Goal: Transaction & Acquisition: Purchase product/service

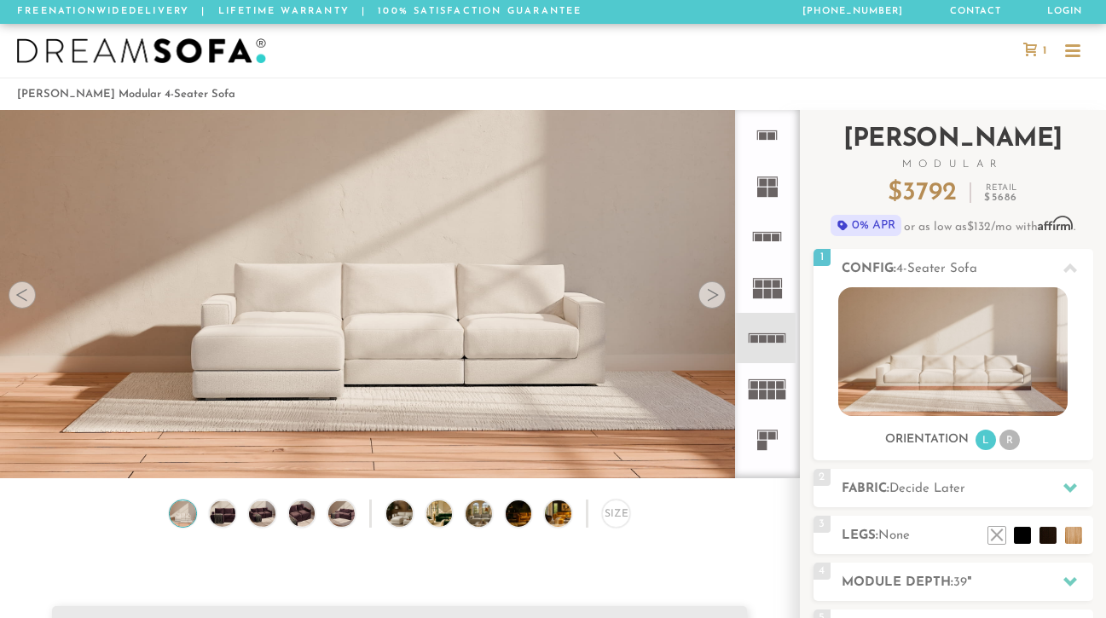
click at [1068, 467] on div "Introducing [PERSON_NAME] Modular $ 3792 Retail $ 5686 $ 3792 Retail $ 5686 0% …" at bounding box center [954, 459] width 280 height 699
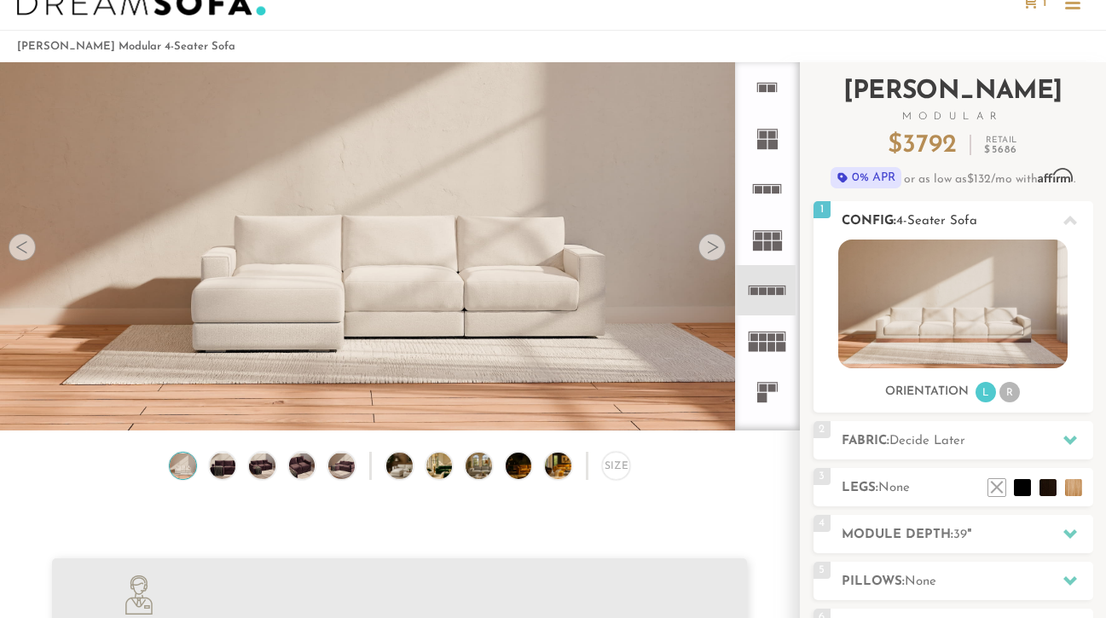
scroll to position [57, 0]
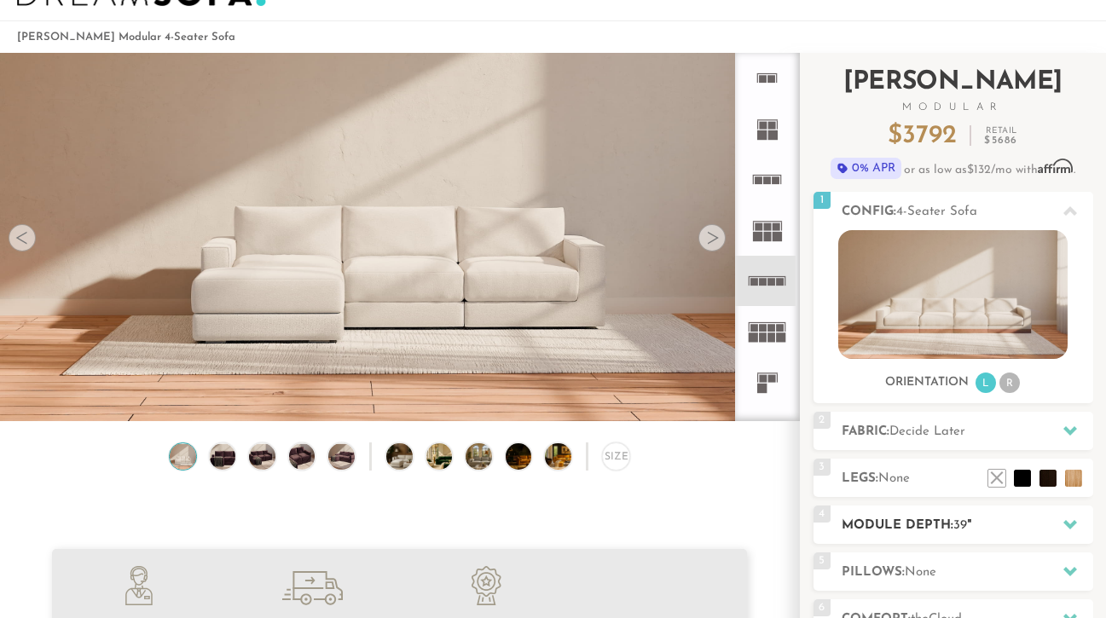
click at [1069, 526] on icon at bounding box center [1070, 524] width 14 height 9
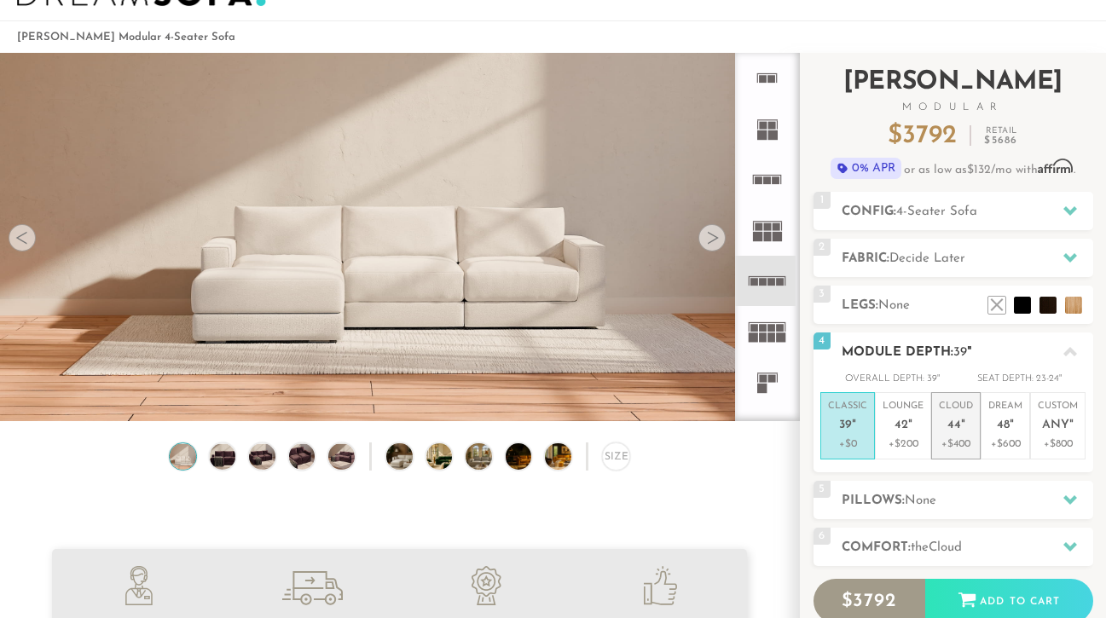
click at [963, 432] on p "Cloud 44 "" at bounding box center [956, 418] width 34 height 37
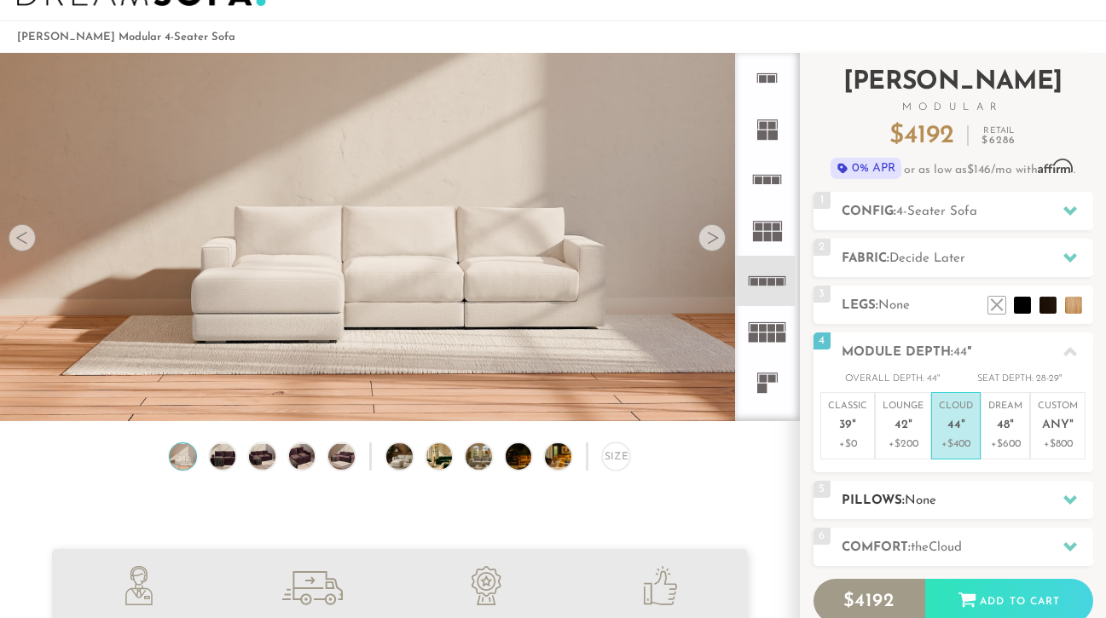
click at [1074, 501] on icon at bounding box center [1070, 500] width 14 height 14
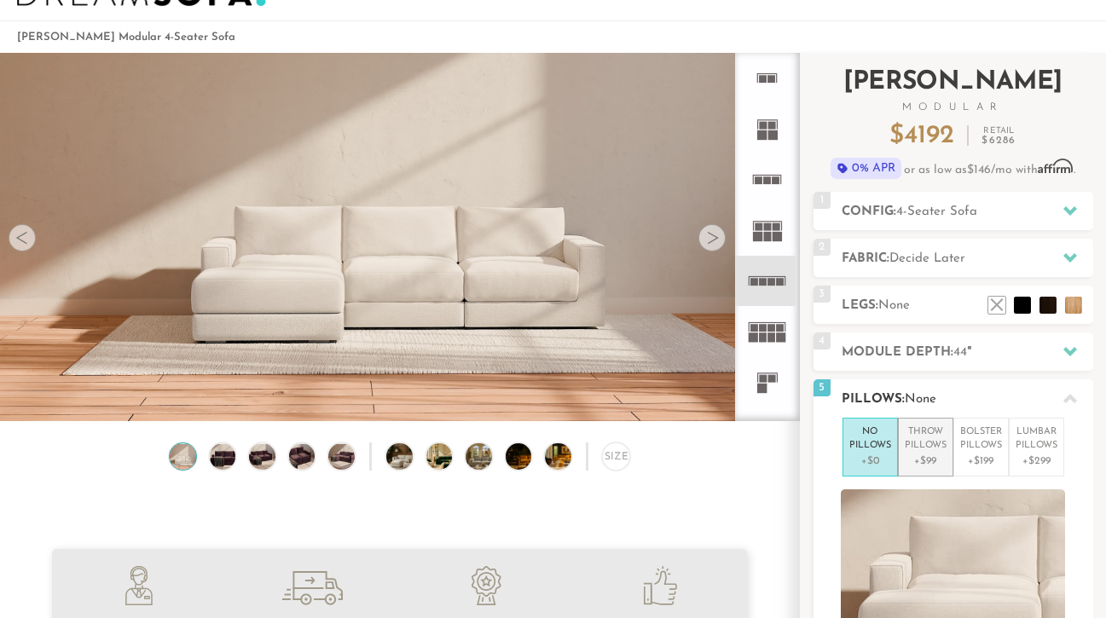
click at [930, 455] on p "+$99" at bounding box center [926, 461] width 42 height 15
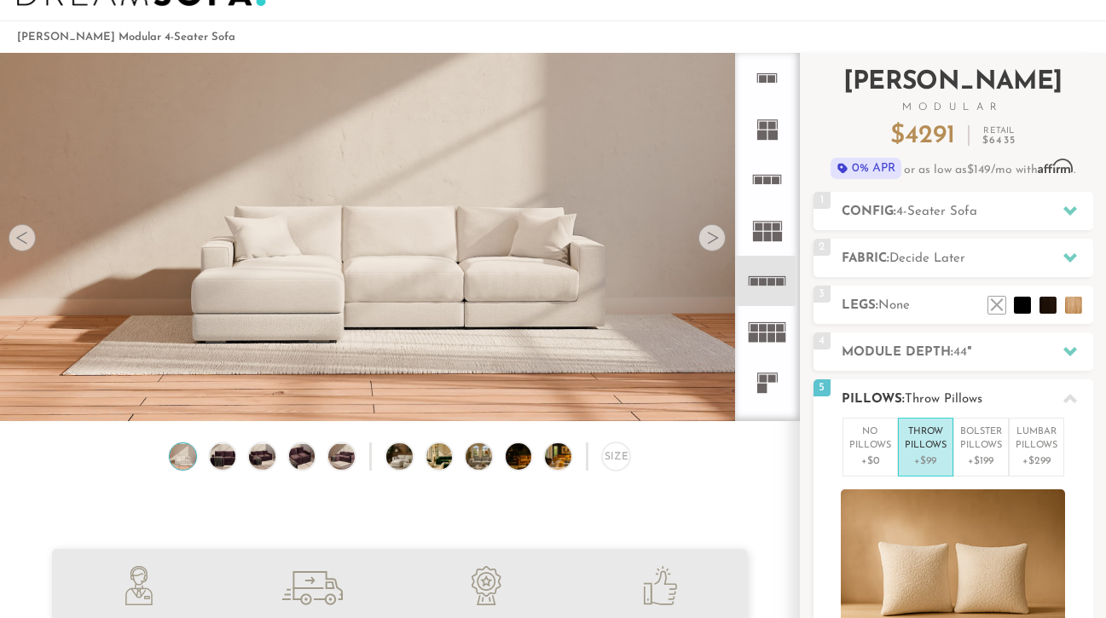
click at [1067, 403] on icon at bounding box center [1070, 399] width 14 height 14
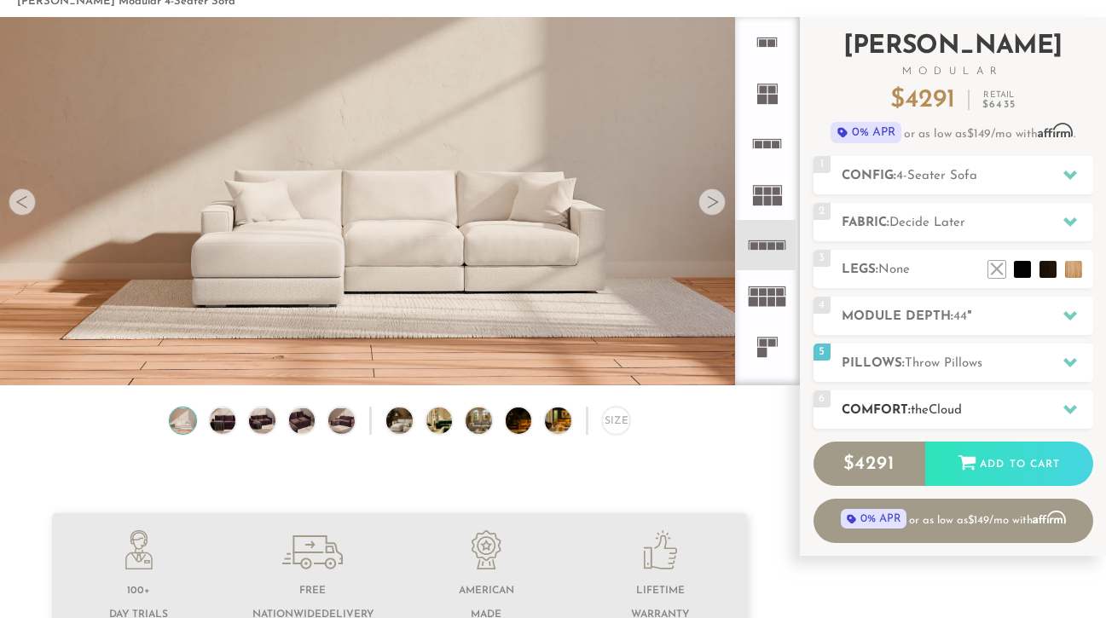
scroll to position [94, 0]
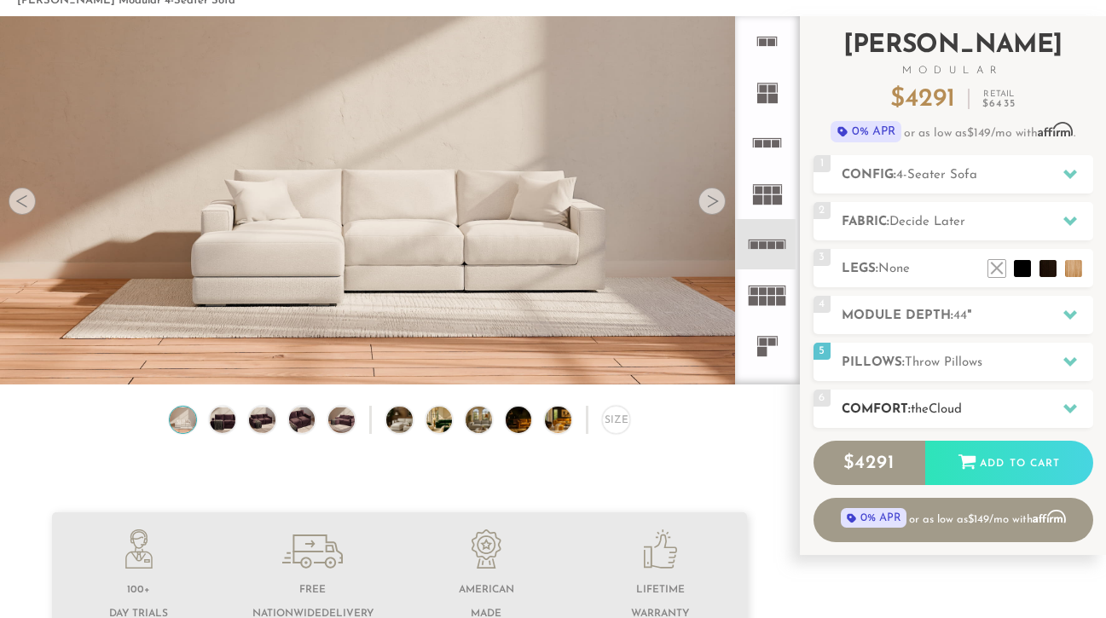
click at [1069, 405] on icon at bounding box center [1070, 409] width 14 height 14
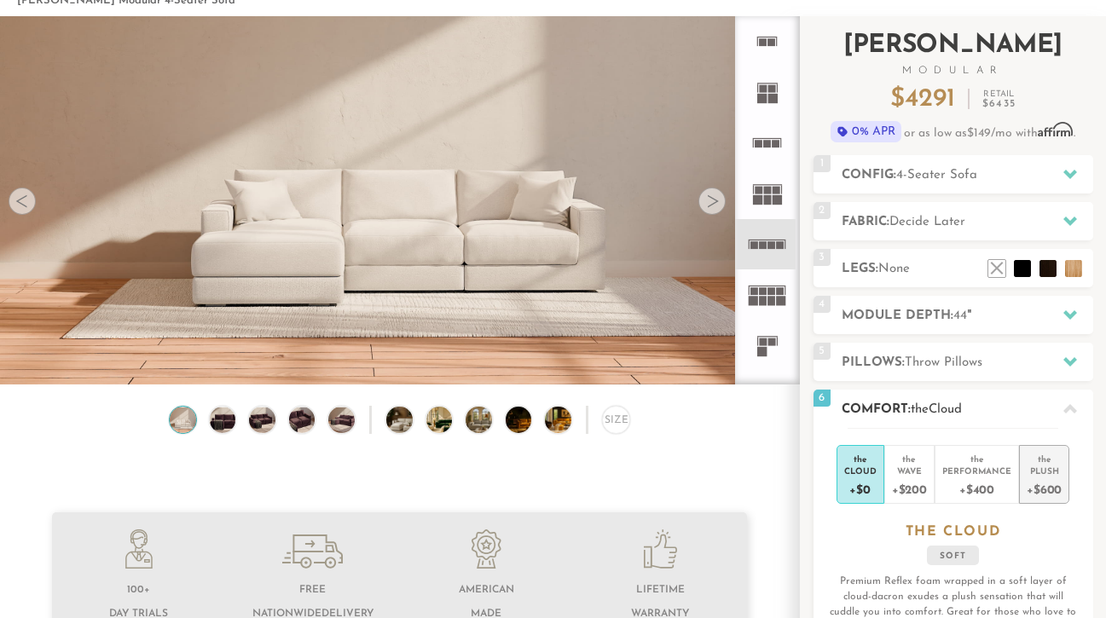
click at [1045, 477] on div "+$600" at bounding box center [1044, 489] width 35 height 25
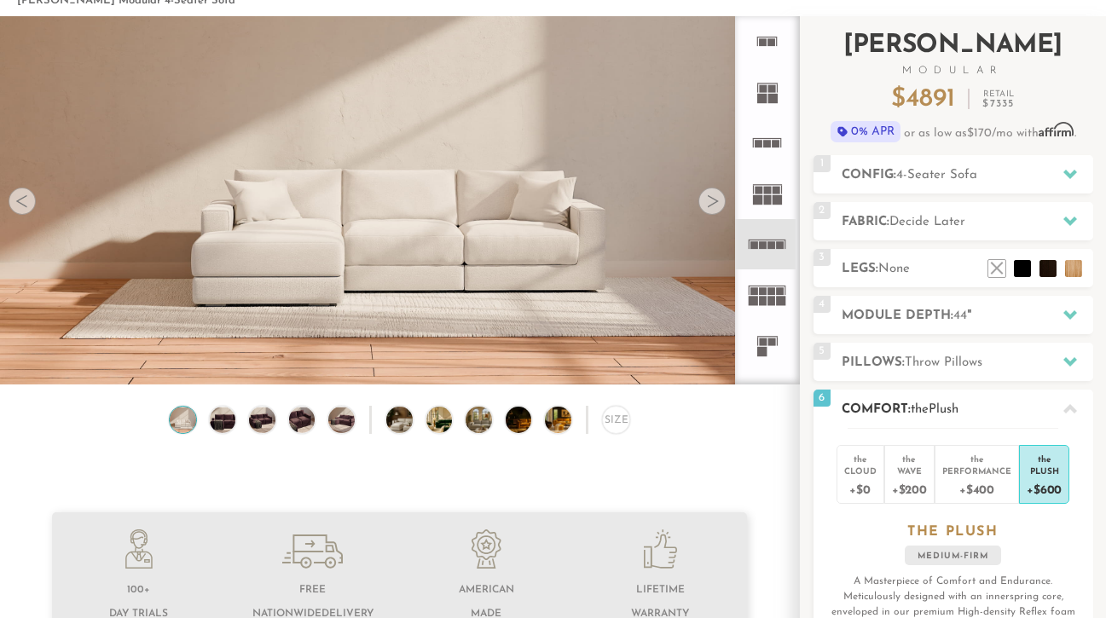
click at [1066, 409] on icon at bounding box center [1070, 408] width 14 height 9
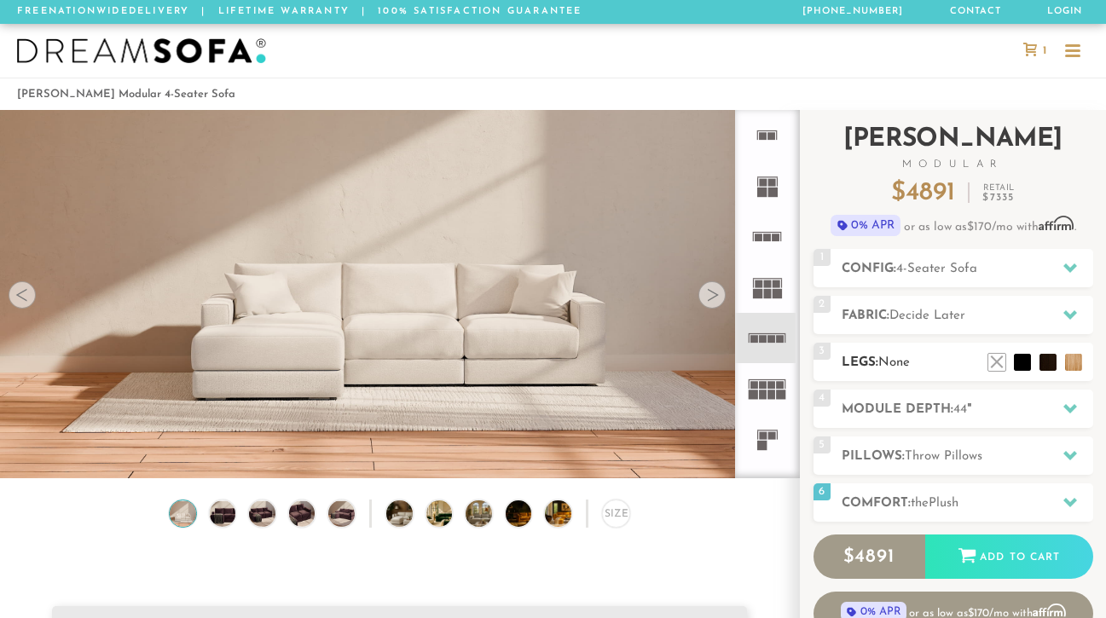
scroll to position [0, 0]
click at [1068, 315] on icon at bounding box center [1070, 314] width 14 height 9
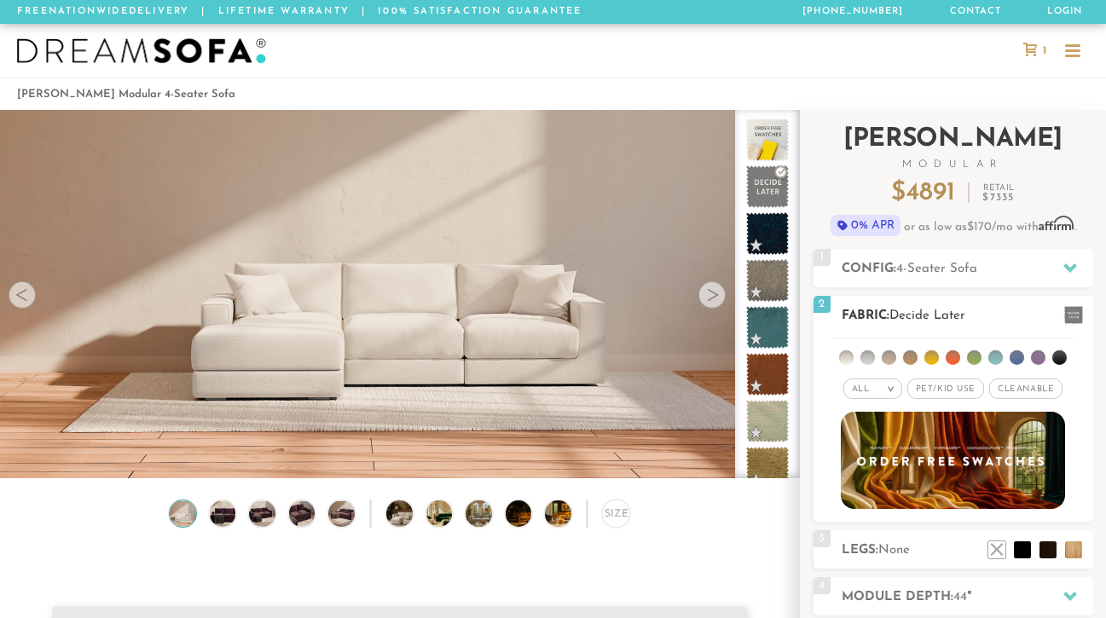
click at [970, 391] on span "Pet/Kid Use x" at bounding box center [945, 389] width 77 height 20
click at [1012, 391] on span "Cleanable x" at bounding box center [1031, 389] width 73 height 20
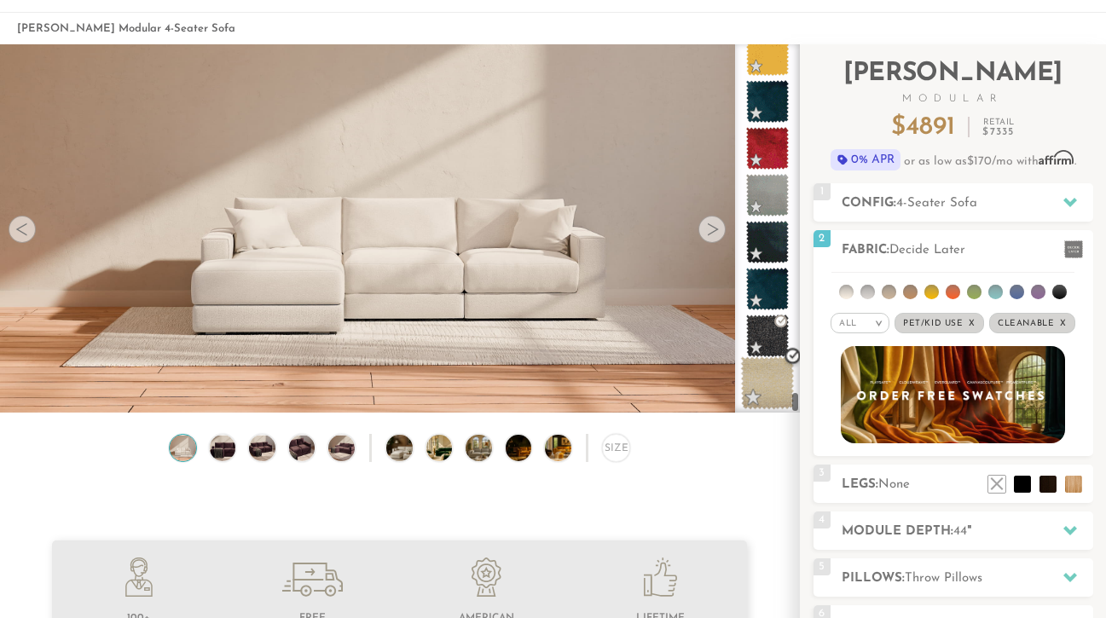
scroll to position [9588, 0]
click at [1061, 323] on em "x" at bounding box center [1063, 323] width 7 height 9
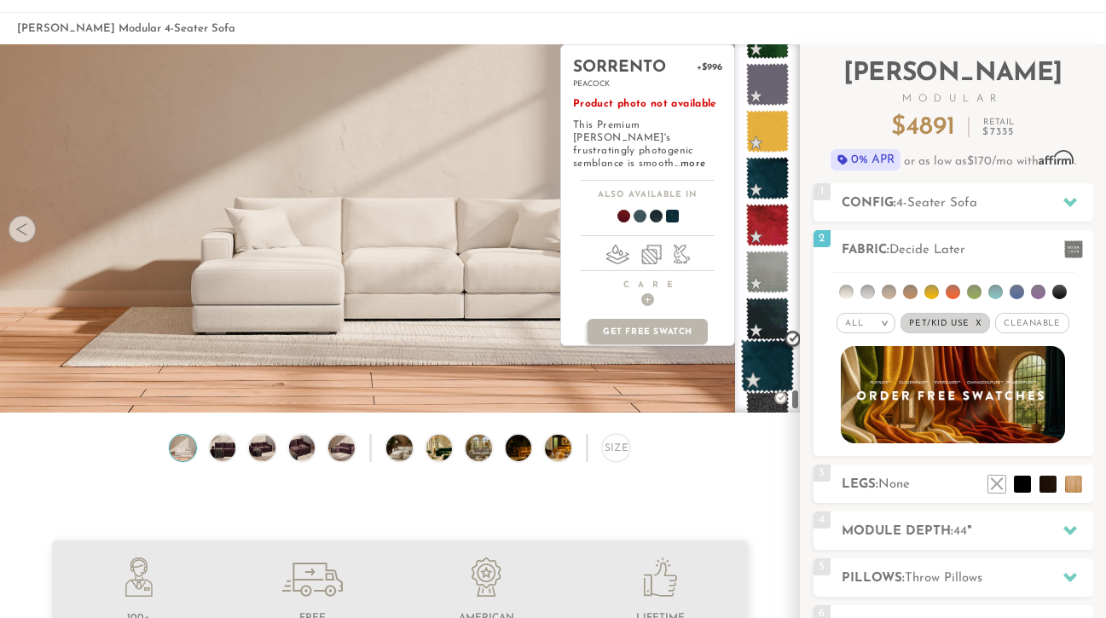
scroll to position [9449, 0]
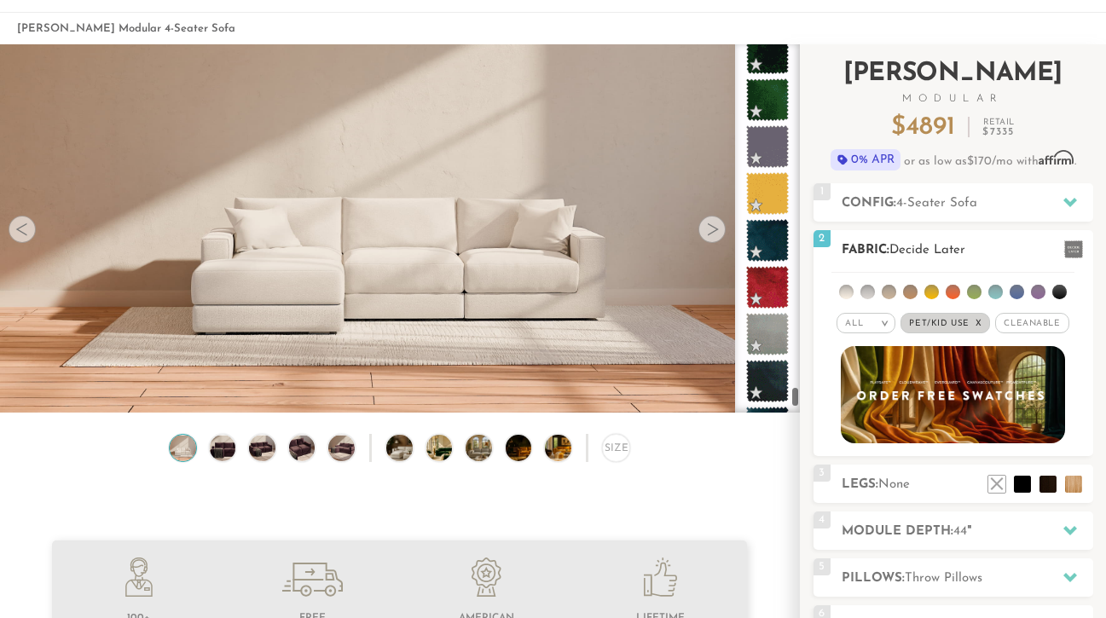
click at [976, 321] on em "x" at bounding box center [979, 323] width 7 height 9
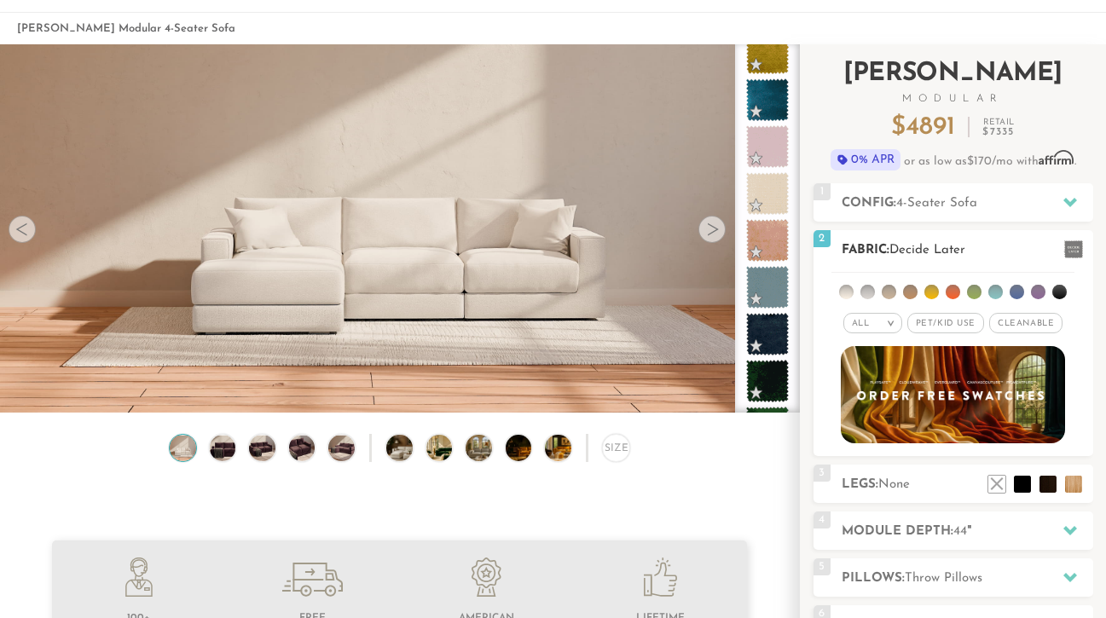
click at [847, 293] on li at bounding box center [846, 292] width 14 height 14
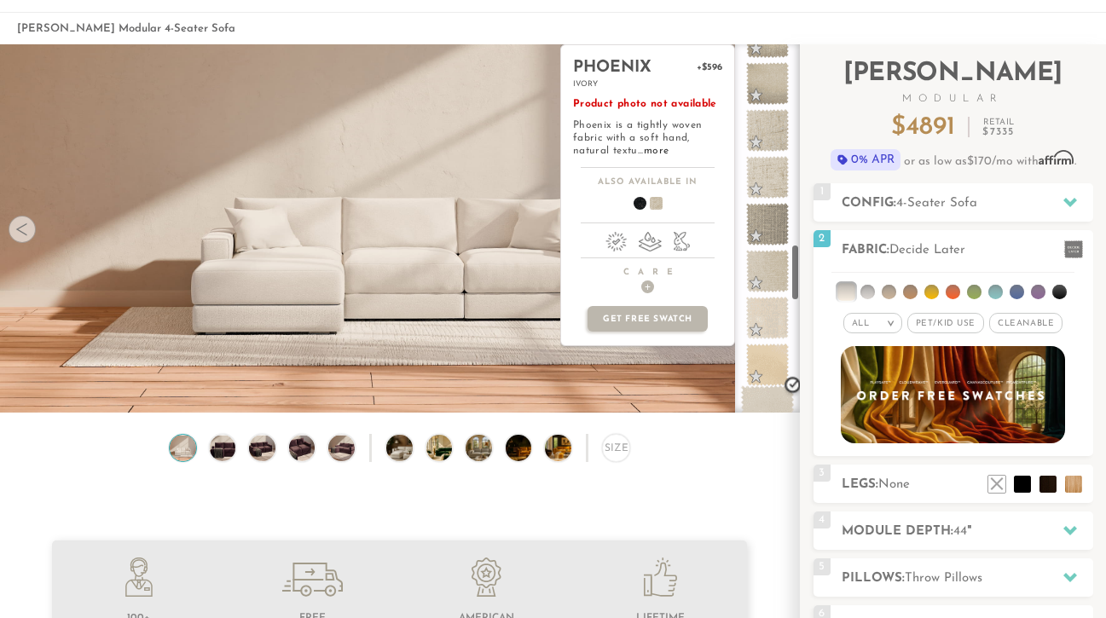
scroll to position [1335, 0]
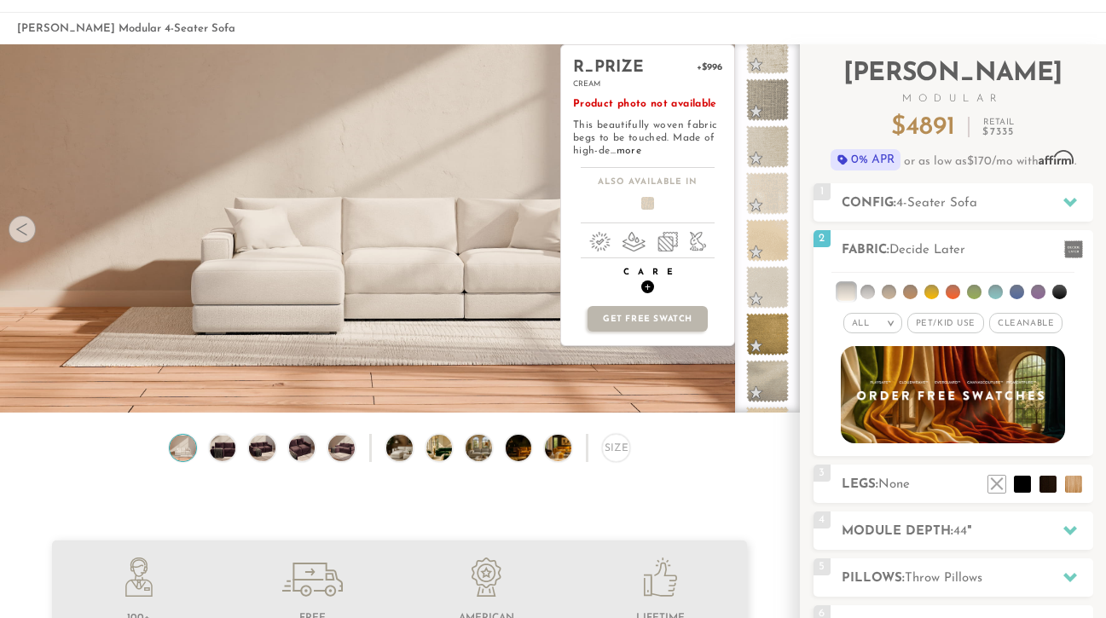
click at [651, 292] on span "+" at bounding box center [647, 287] width 13 height 13
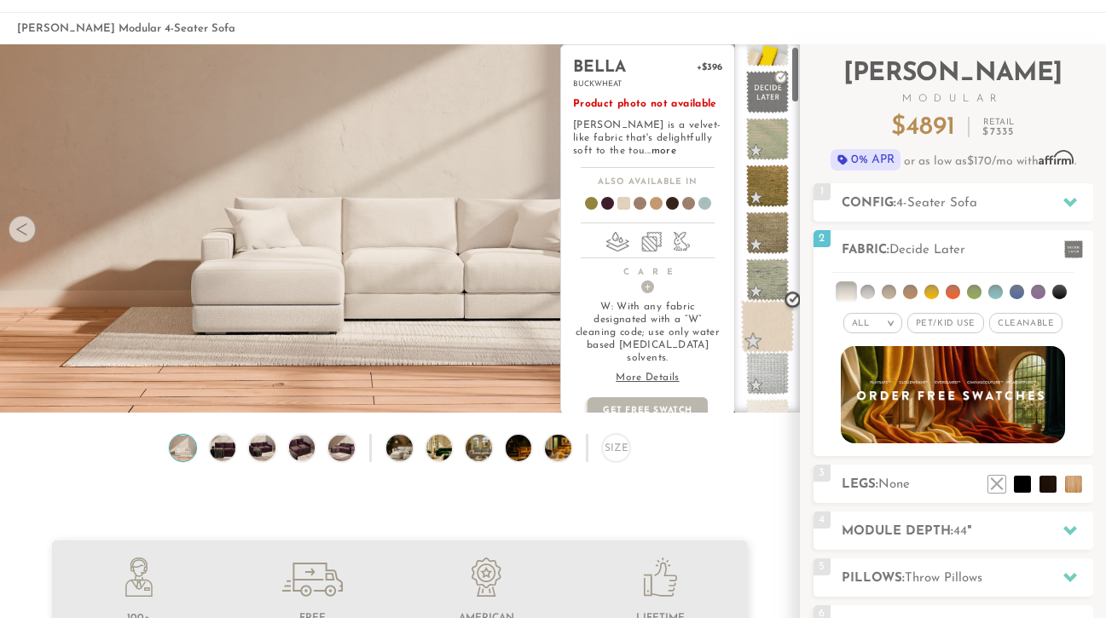
scroll to position [33, 0]
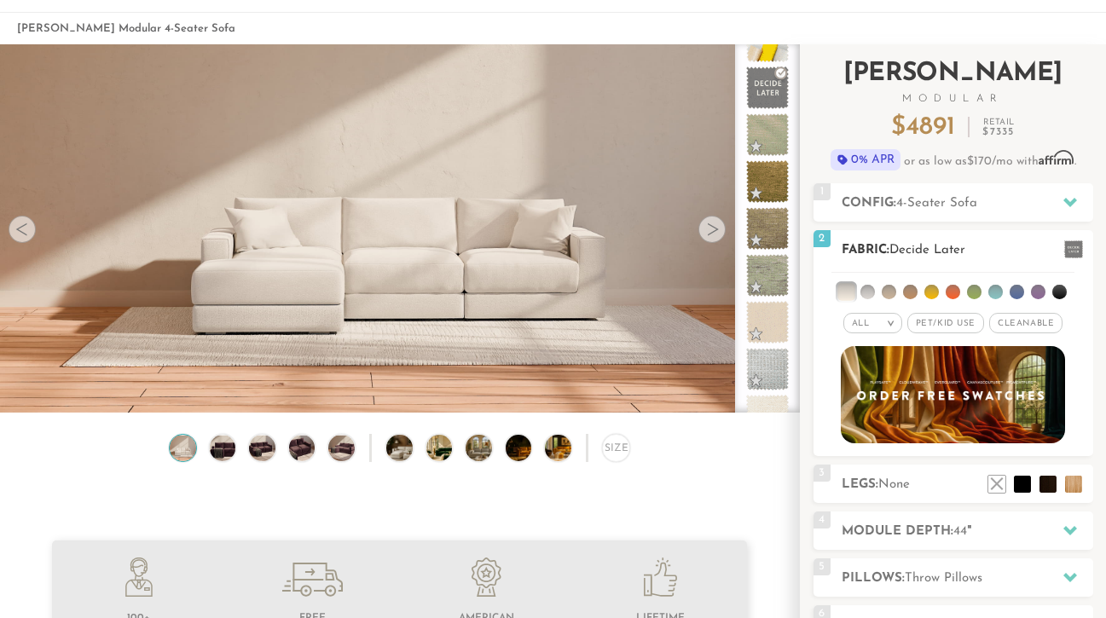
click at [949, 323] on span "Pet/Kid Use x" at bounding box center [945, 323] width 77 height 20
click at [843, 293] on li at bounding box center [845, 291] width 17 height 17
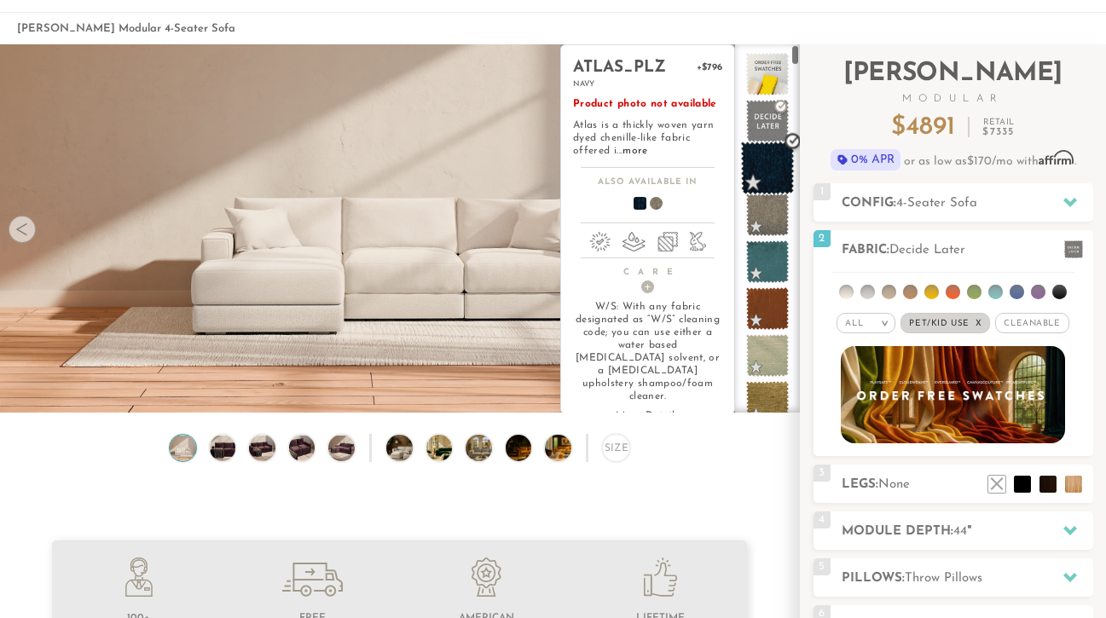
scroll to position [0, 0]
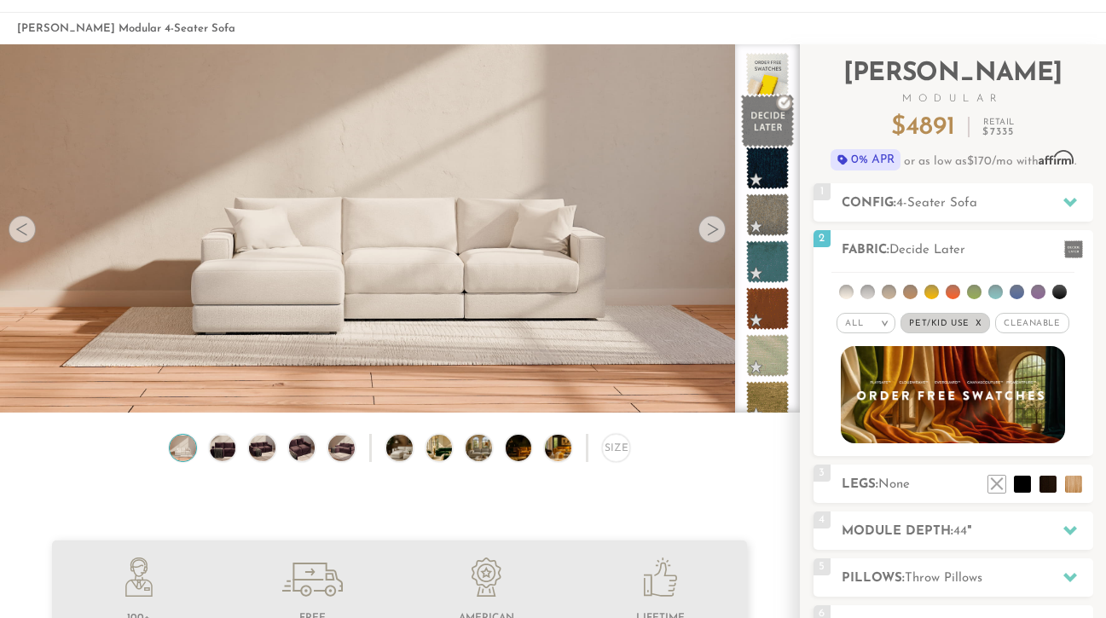
click at [762, 109] on span at bounding box center [768, 122] width 54 height 54
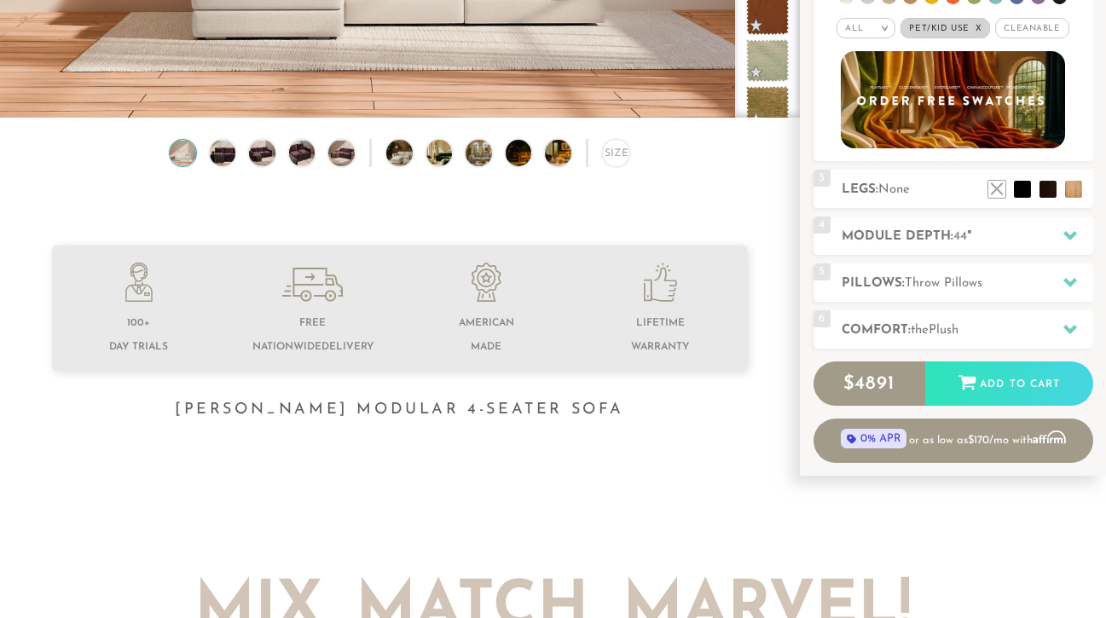
scroll to position [372, 0]
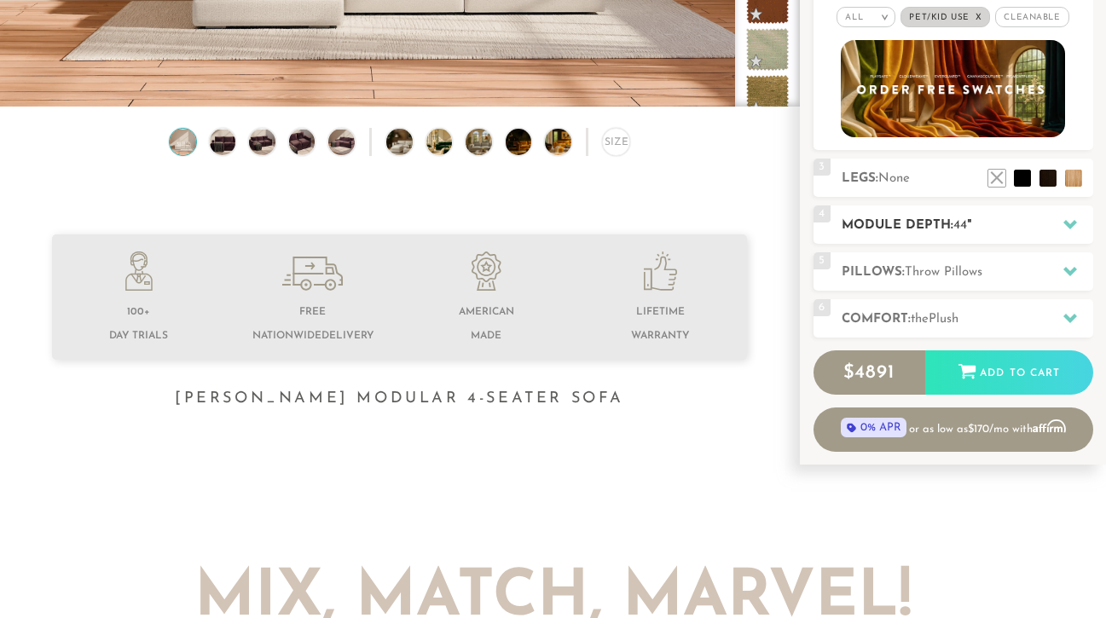
click at [1069, 227] on icon at bounding box center [1070, 224] width 14 height 9
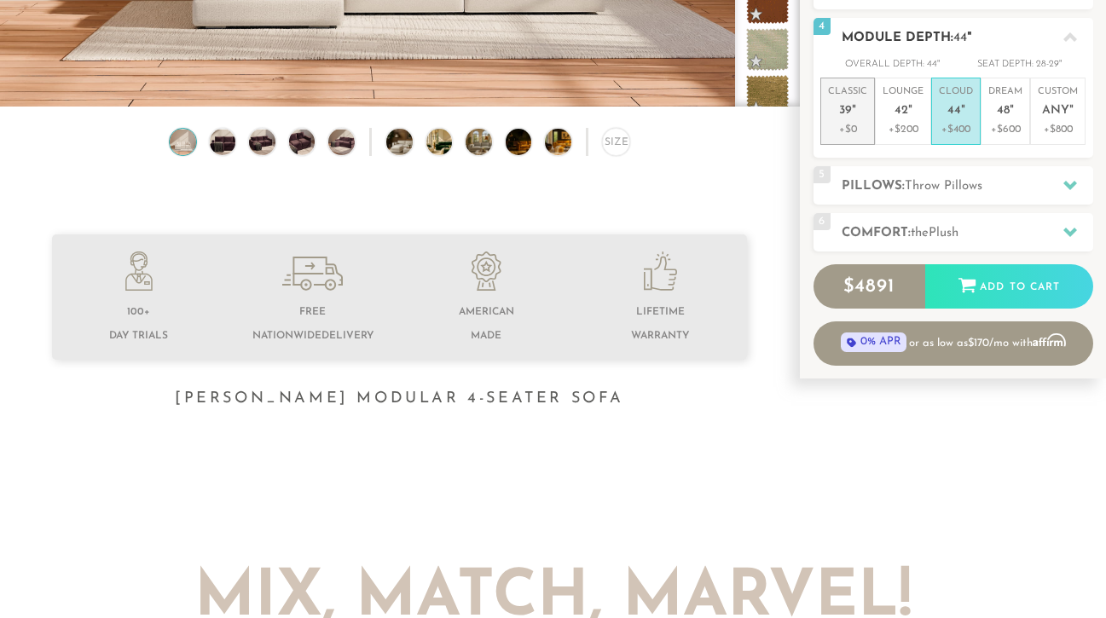
click at [857, 125] on p "+$0" at bounding box center [847, 129] width 39 height 15
click at [961, 113] on em """ at bounding box center [963, 111] width 4 height 14
click at [1000, 110] on span "48" at bounding box center [1003, 111] width 13 height 14
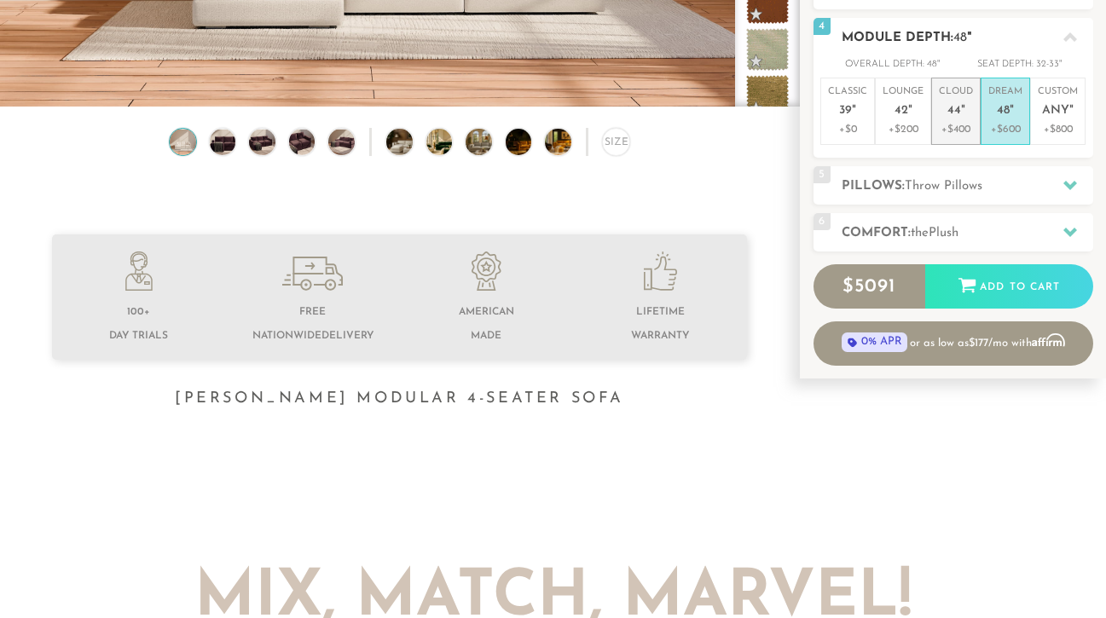
click at [975, 123] on li "Cloud 44 " +$400" at bounding box center [955, 111] width 49 height 67
click at [1018, 112] on p "Dream 48 "" at bounding box center [1005, 103] width 34 height 37
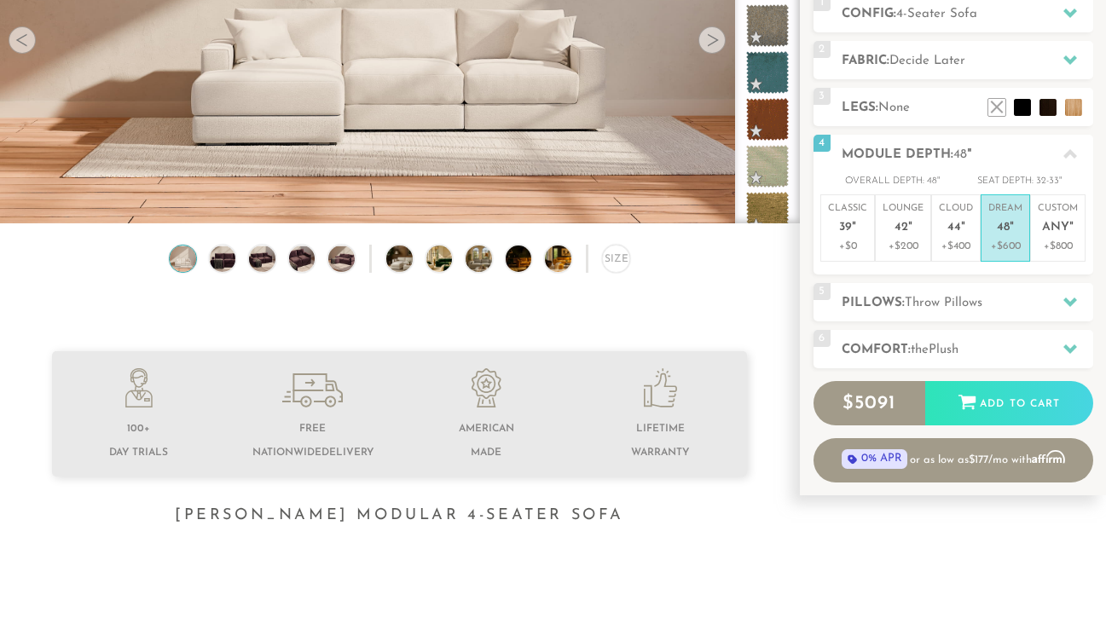
scroll to position [281, 0]
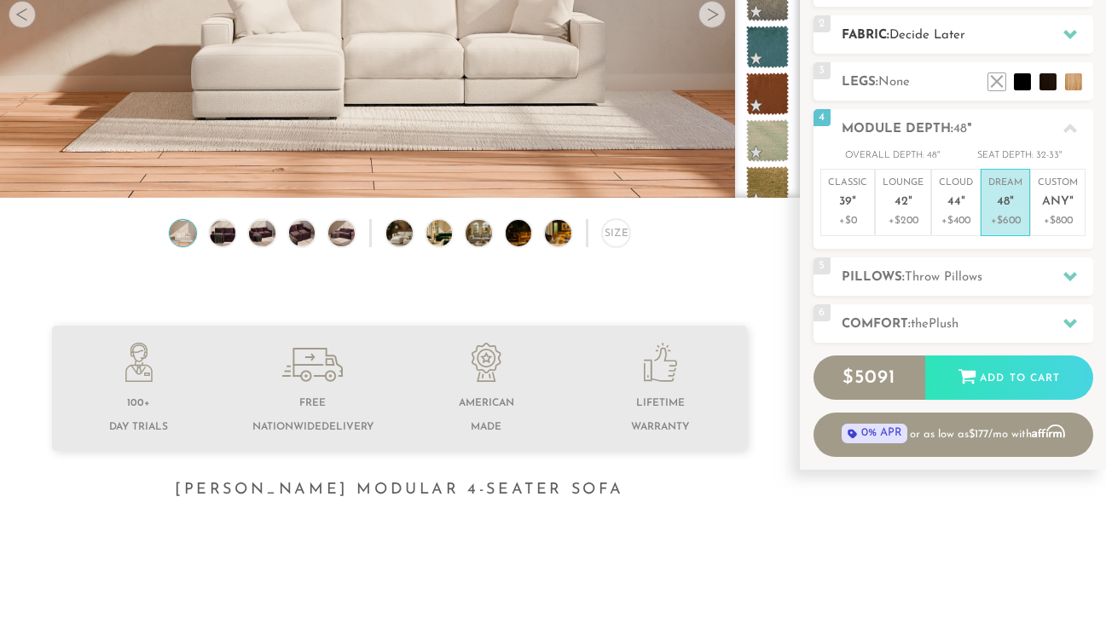
click at [1068, 37] on icon at bounding box center [1070, 34] width 14 height 9
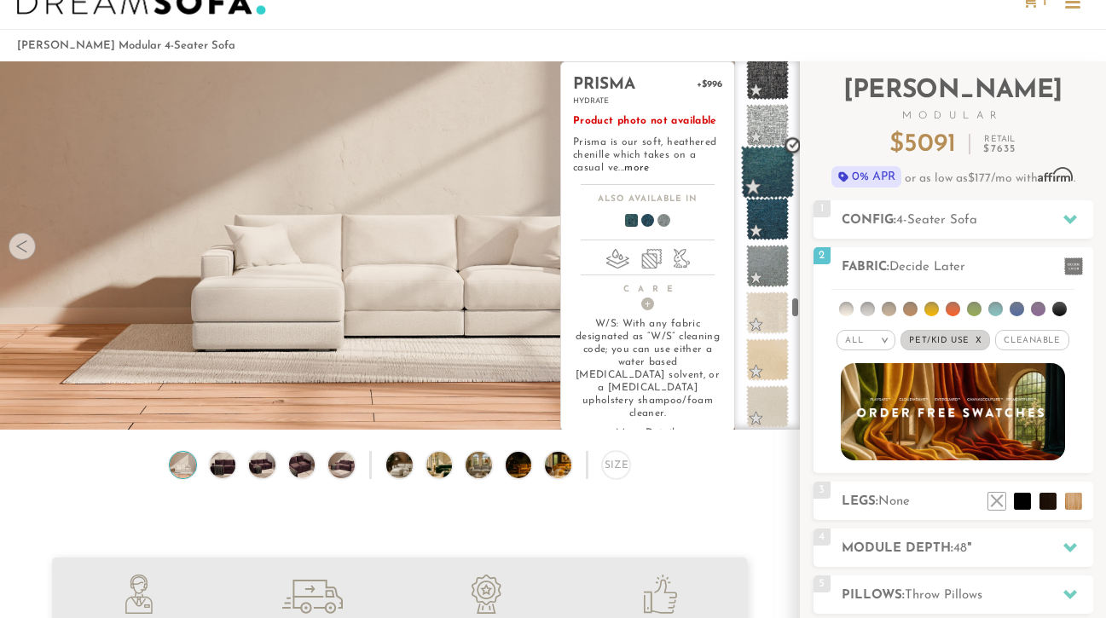
scroll to position [6538, 0]
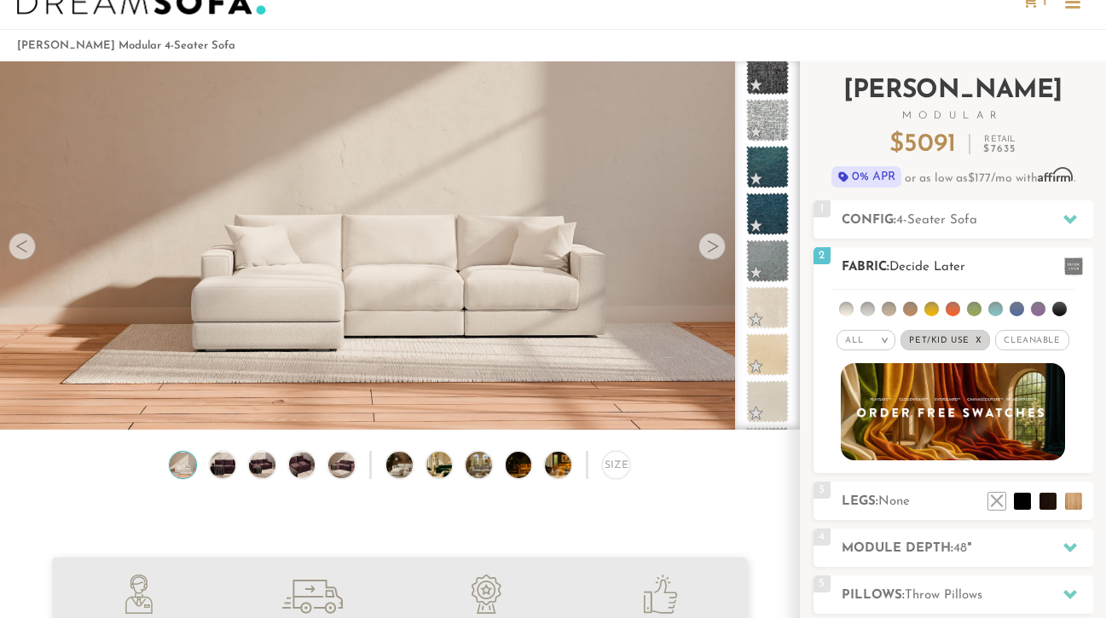
click at [1028, 345] on span "Cleanable x" at bounding box center [1031, 340] width 73 height 20
click at [969, 340] on em "x" at bounding box center [972, 340] width 7 height 9
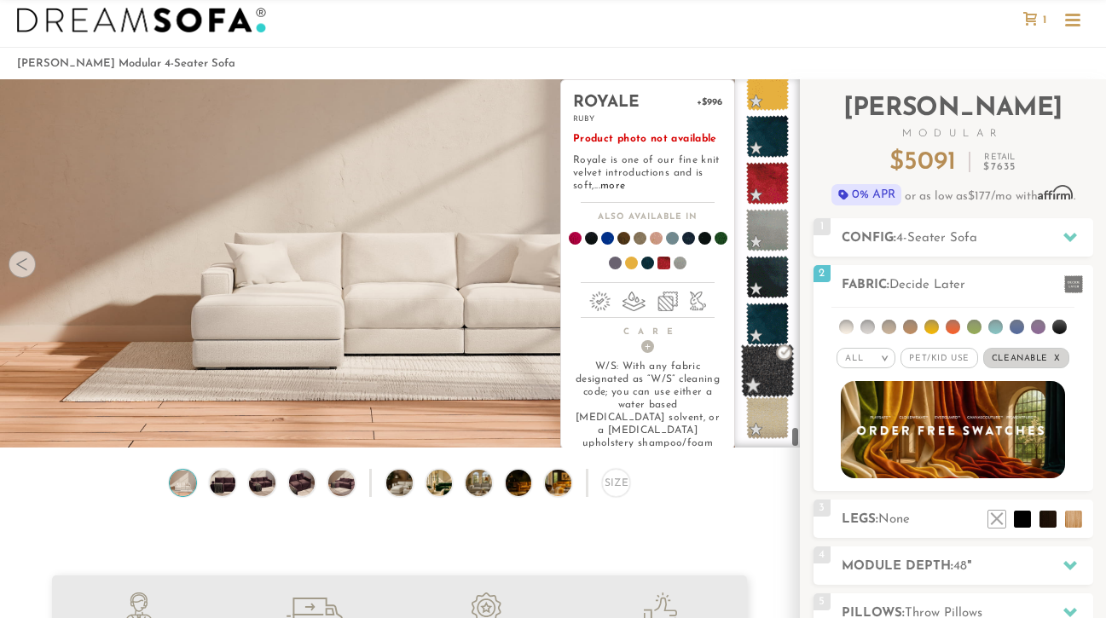
scroll to position [9917, 0]
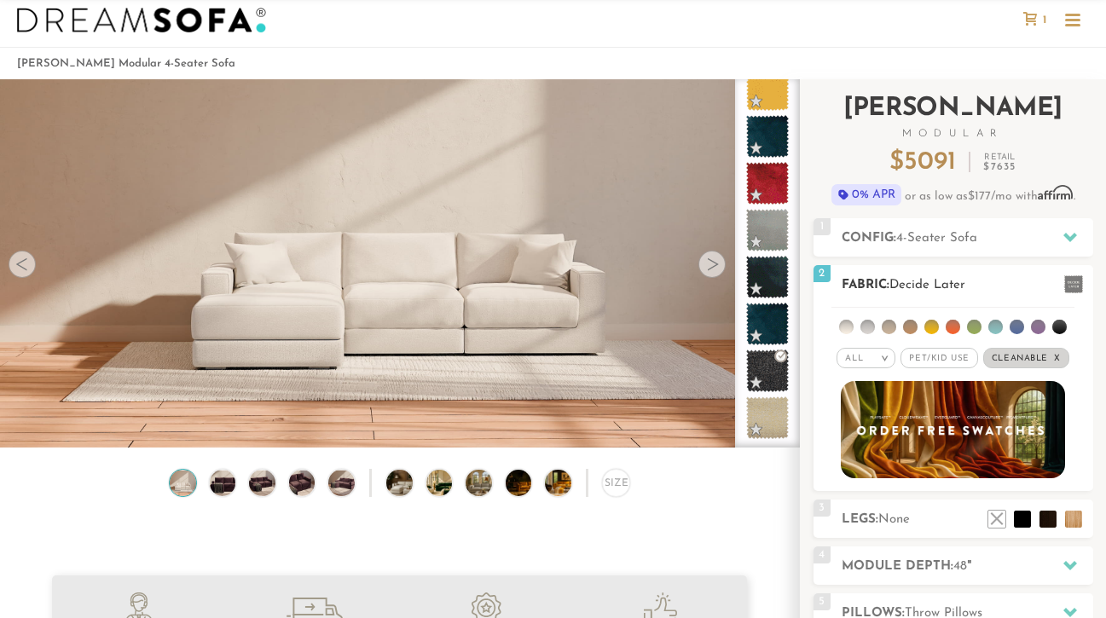
click at [949, 362] on span "Pet/Kid Use x" at bounding box center [939, 358] width 77 height 20
click at [1060, 362] on em "x" at bounding box center [1063, 358] width 7 height 9
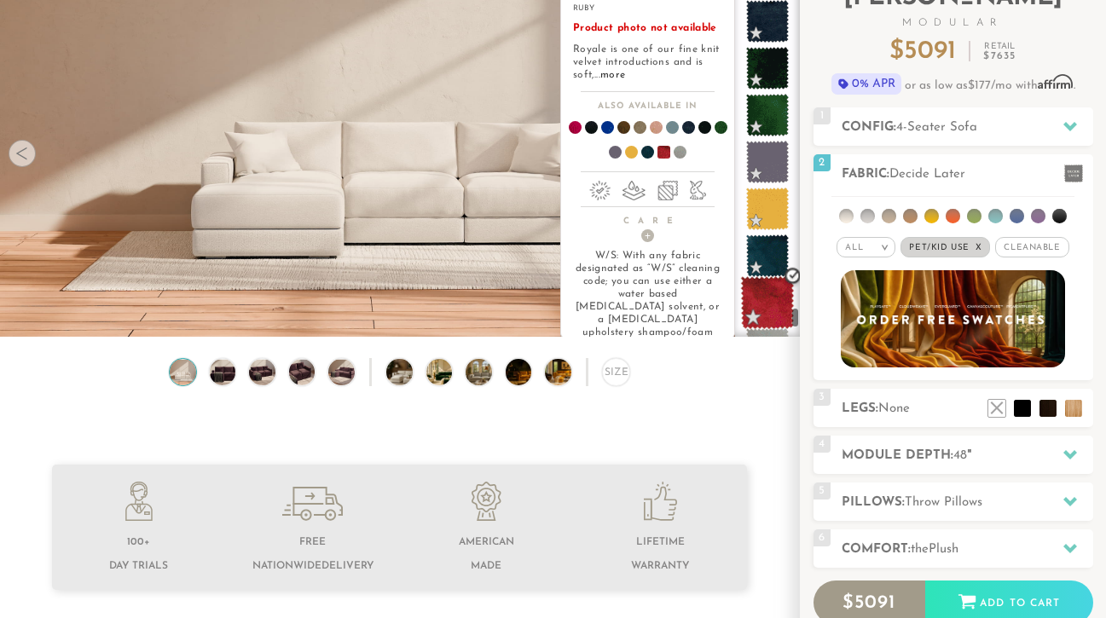
scroll to position [9318, 0]
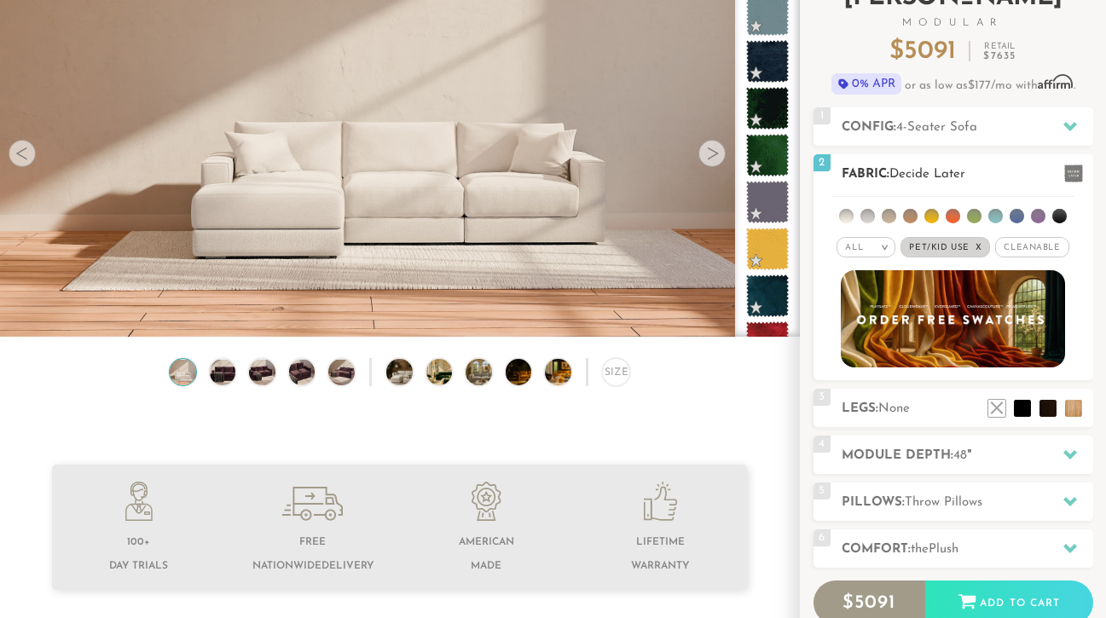
click at [972, 250] on span "Pet/Kid Use x" at bounding box center [946, 247] width 90 height 20
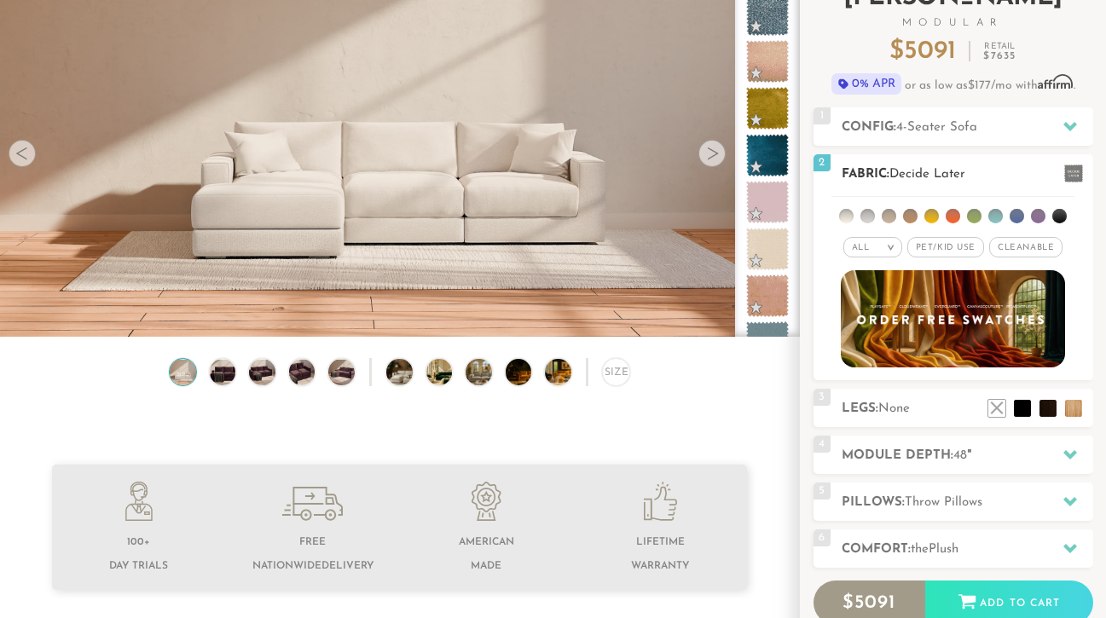
click at [849, 217] on li at bounding box center [846, 216] width 14 height 14
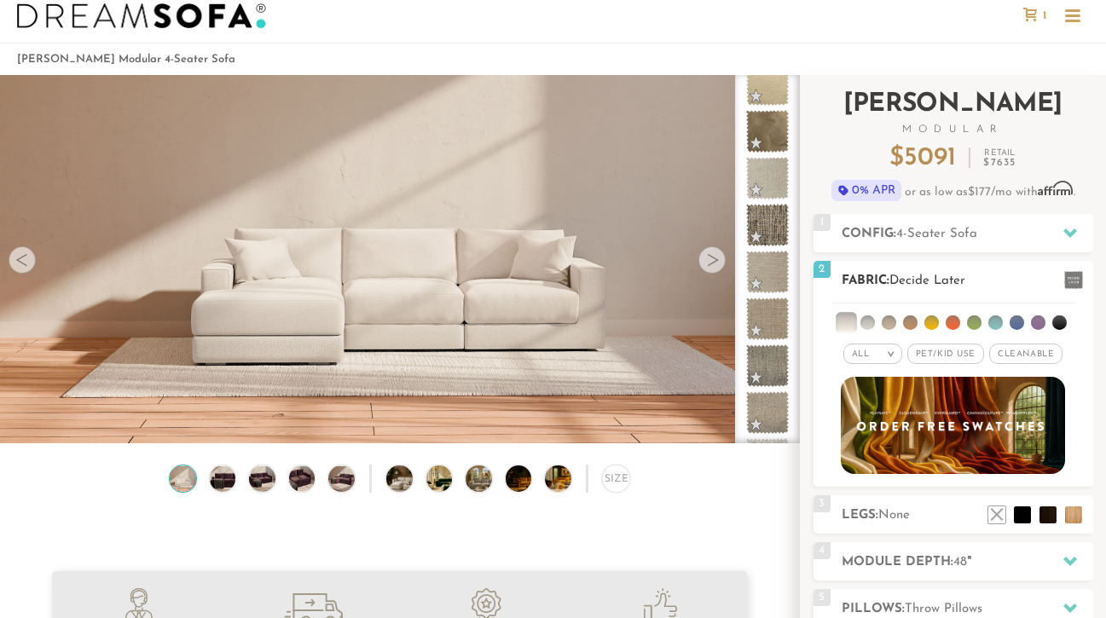
scroll to position [34, 0]
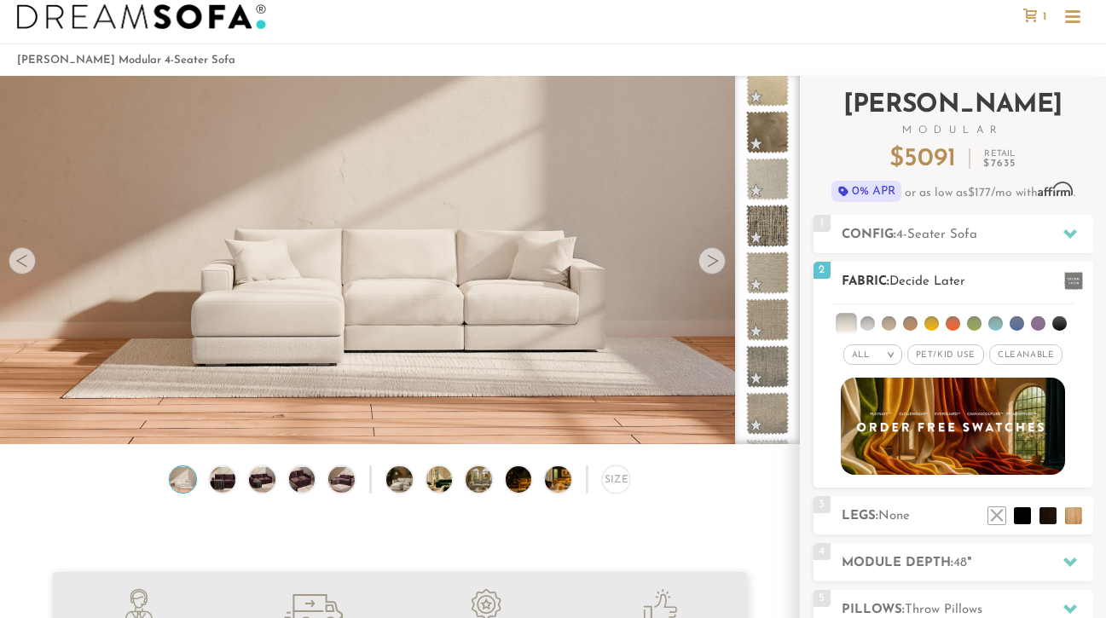
click at [851, 322] on li at bounding box center [845, 323] width 17 height 17
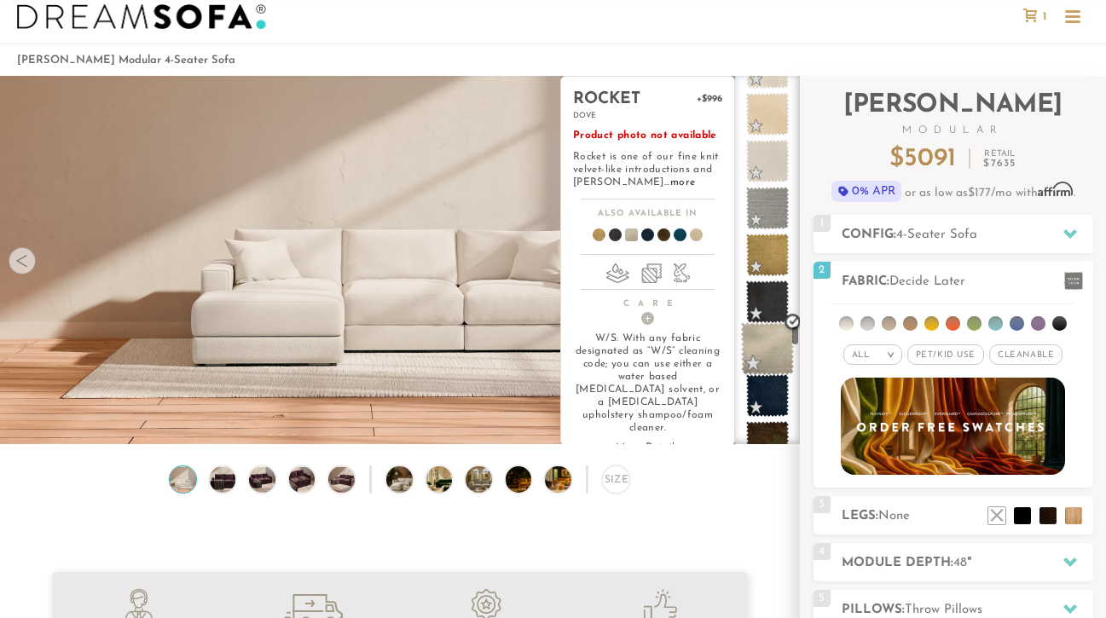
scroll to position [6936, 0]
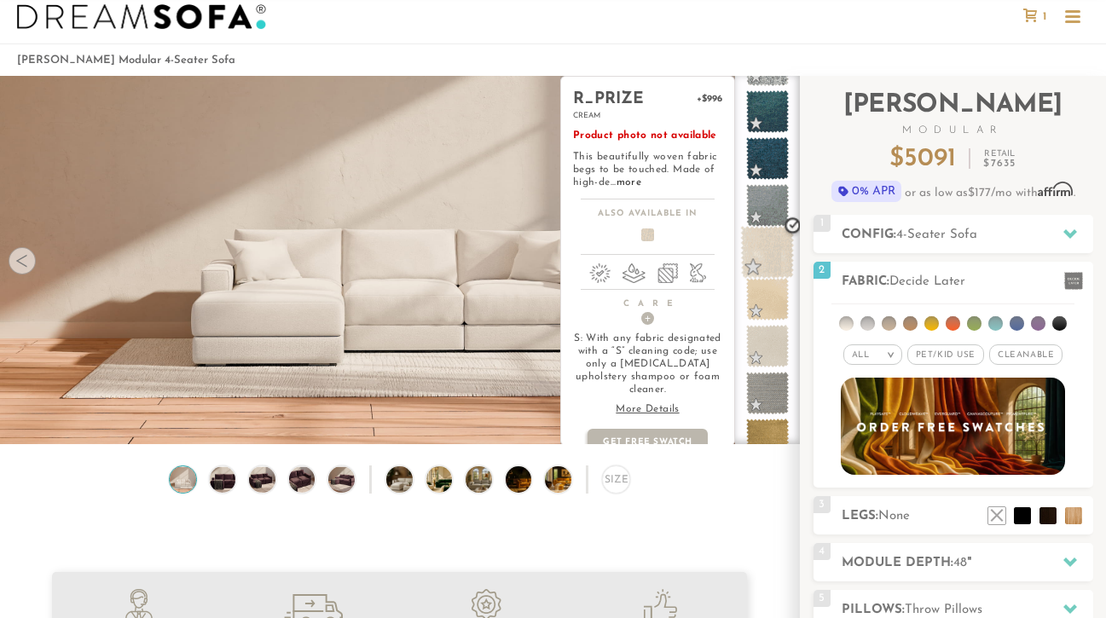
click at [773, 258] on span at bounding box center [768, 253] width 54 height 54
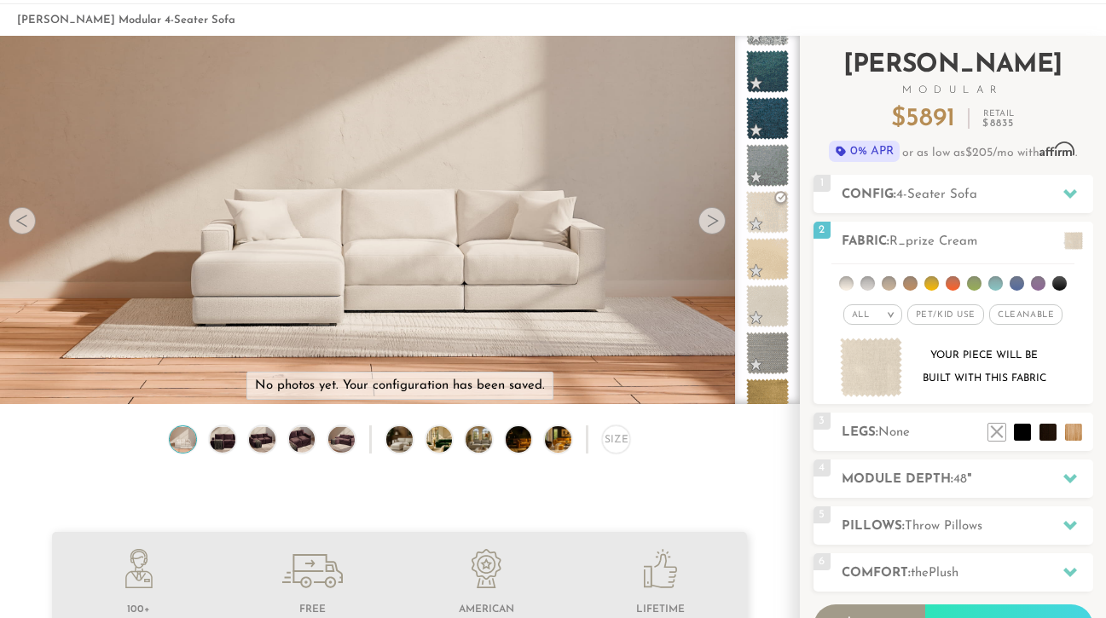
scroll to position [85, 0]
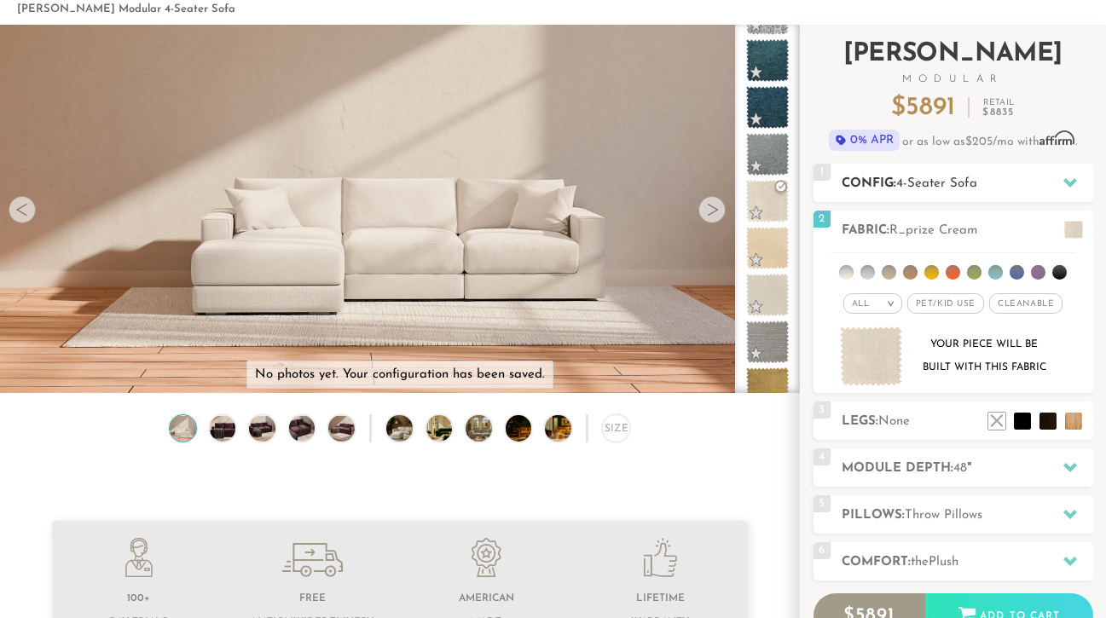
click at [991, 190] on h2 "Config: 4-Seater Sofa" at bounding box center [968, 184] width 252 height 20
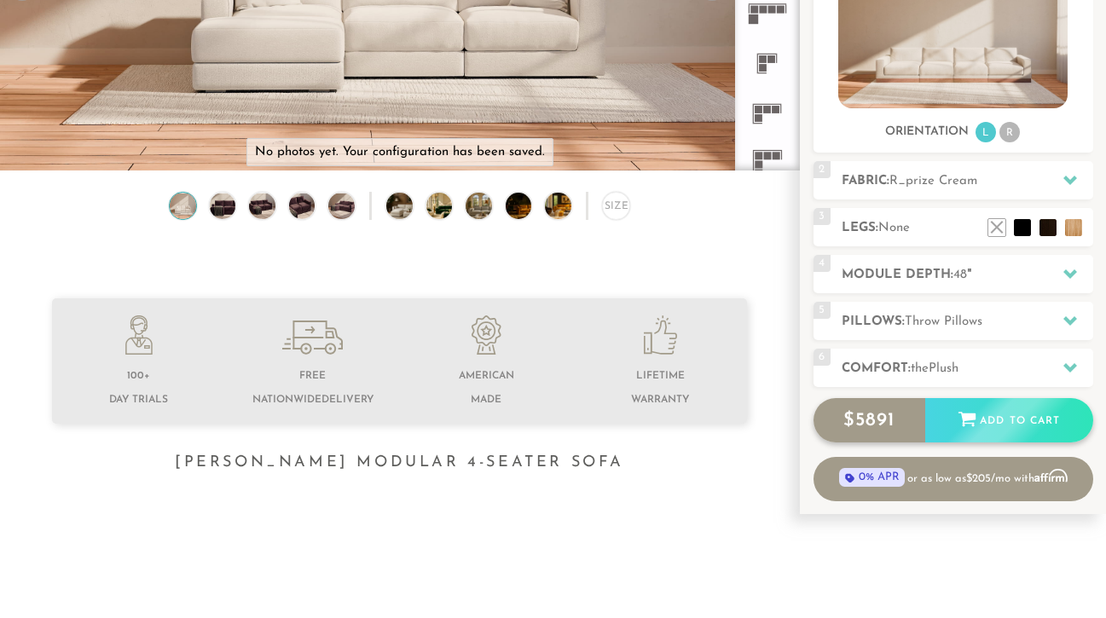
scroll to position [73, 0]
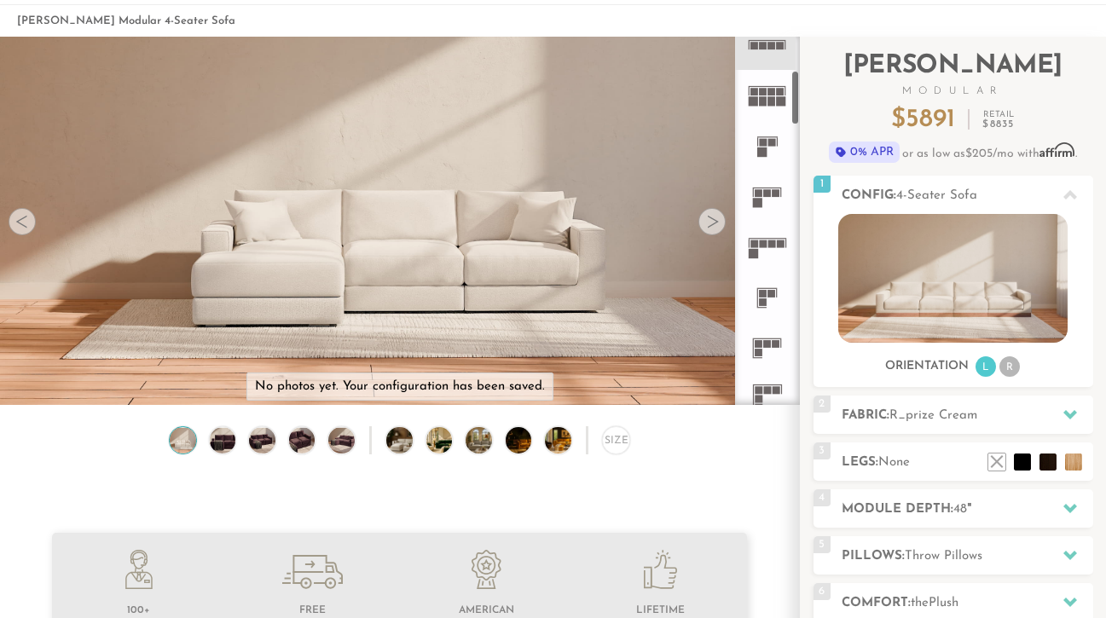
click at [774, 246] on rect at bounding box center [772, 244] width 8 height 8
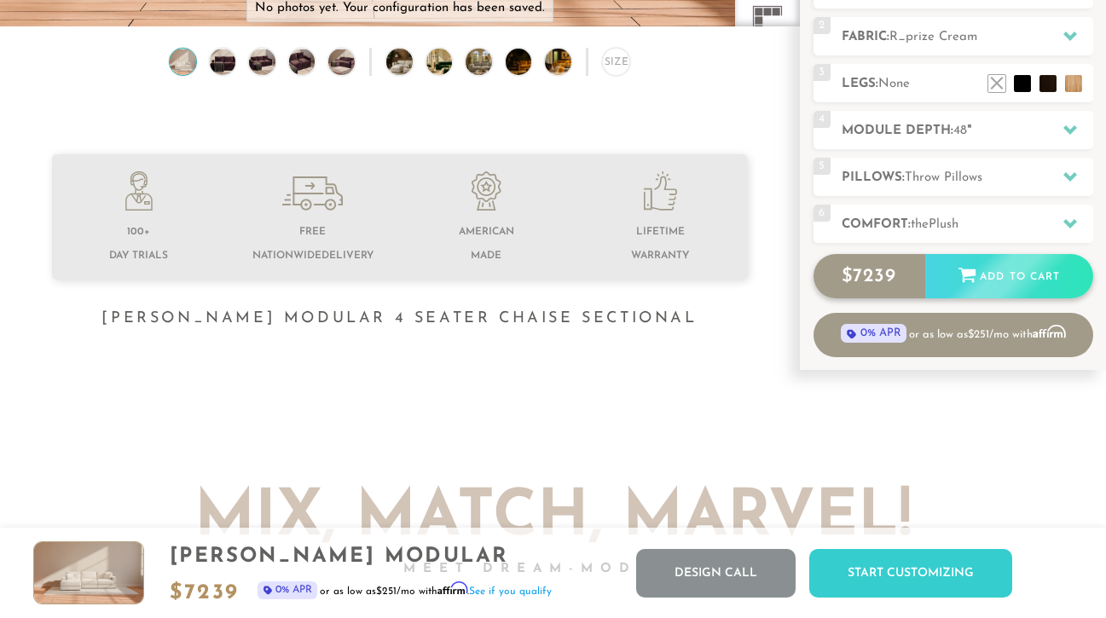
scroll to position [445, 0]
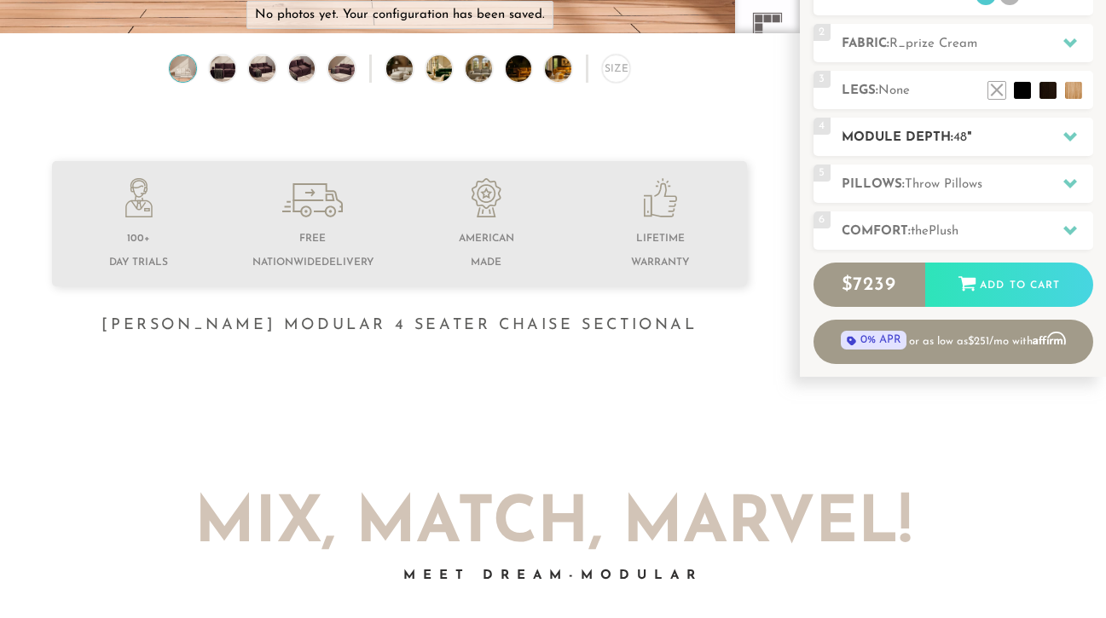
click at [922, 146] on h2 "Module Depth: 48 "" at bounding box center [968, 138] width 252 height 20
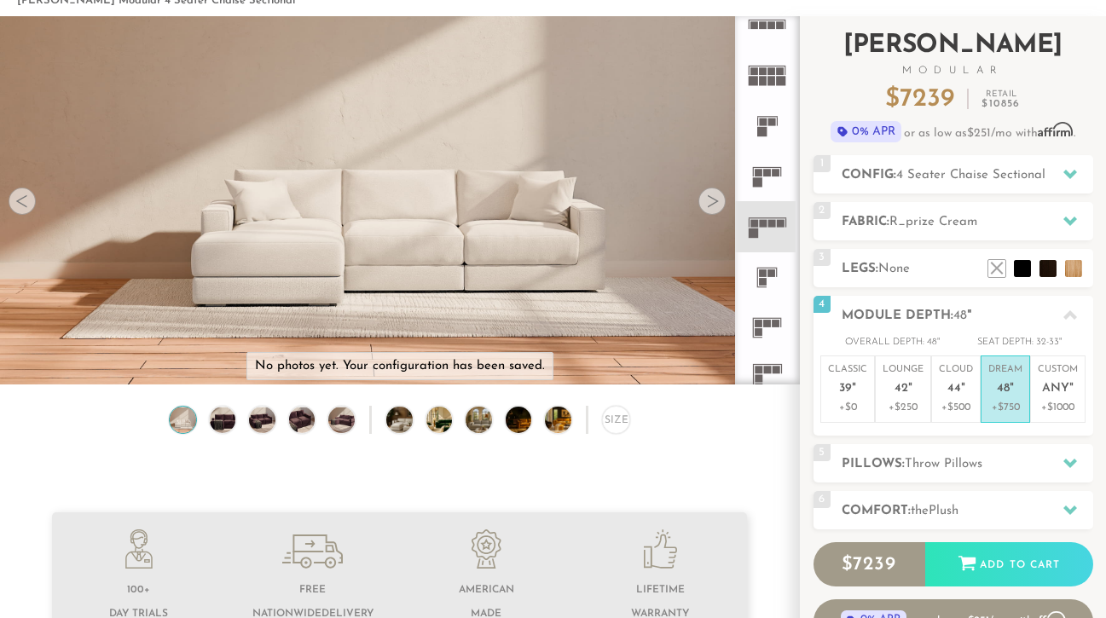
scroll to position [90, 0]
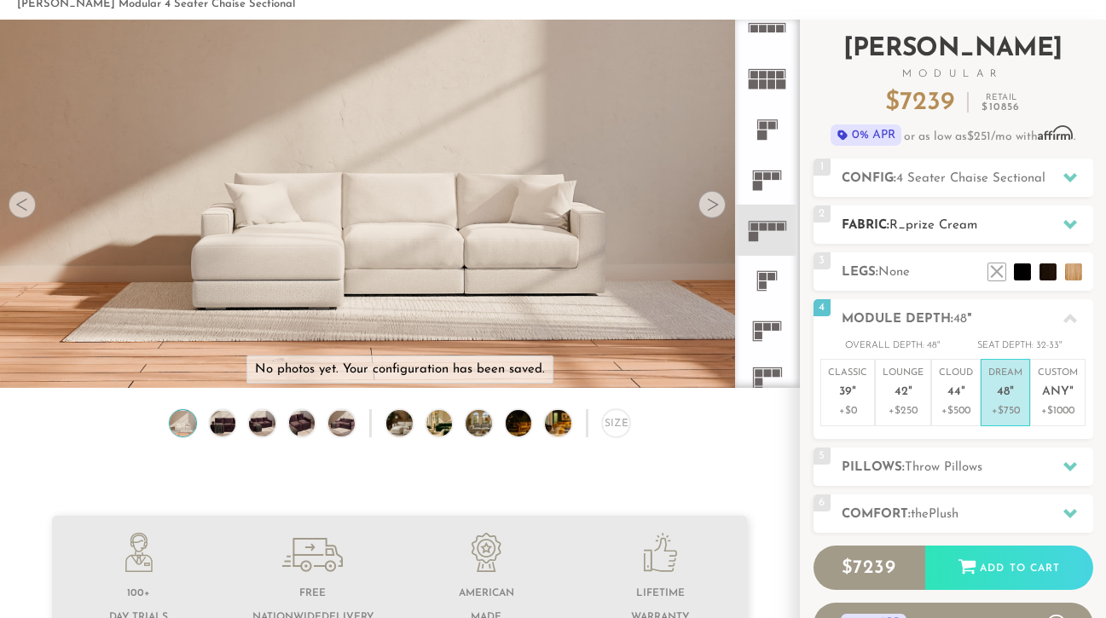
click at [1071, 223] on icon at bounding box center [1070, 224] width 14 height 14
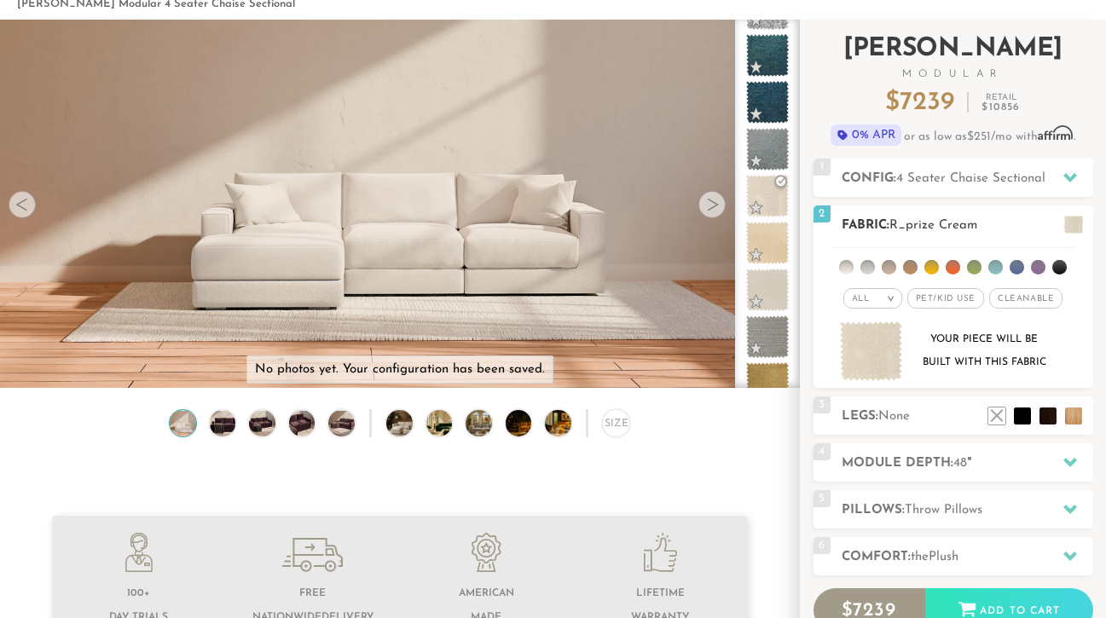
click at [1071, 223] on span at bounding box center [1073, 225] width 19 height 18
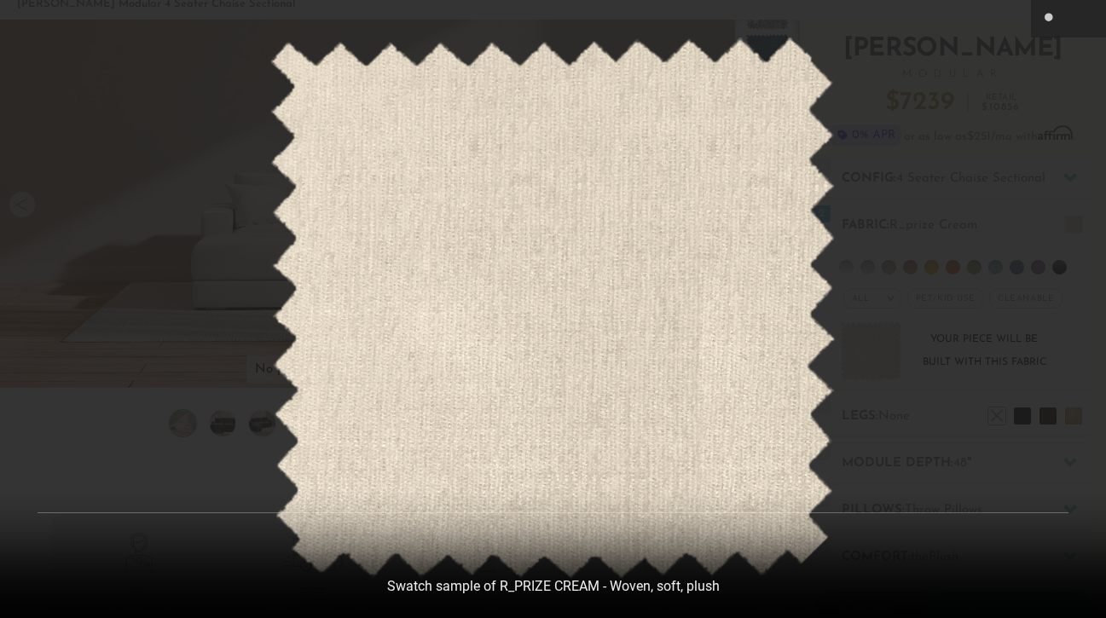
click at [967, 117] on div at bounding box center [553, 309] width 1106 height 618
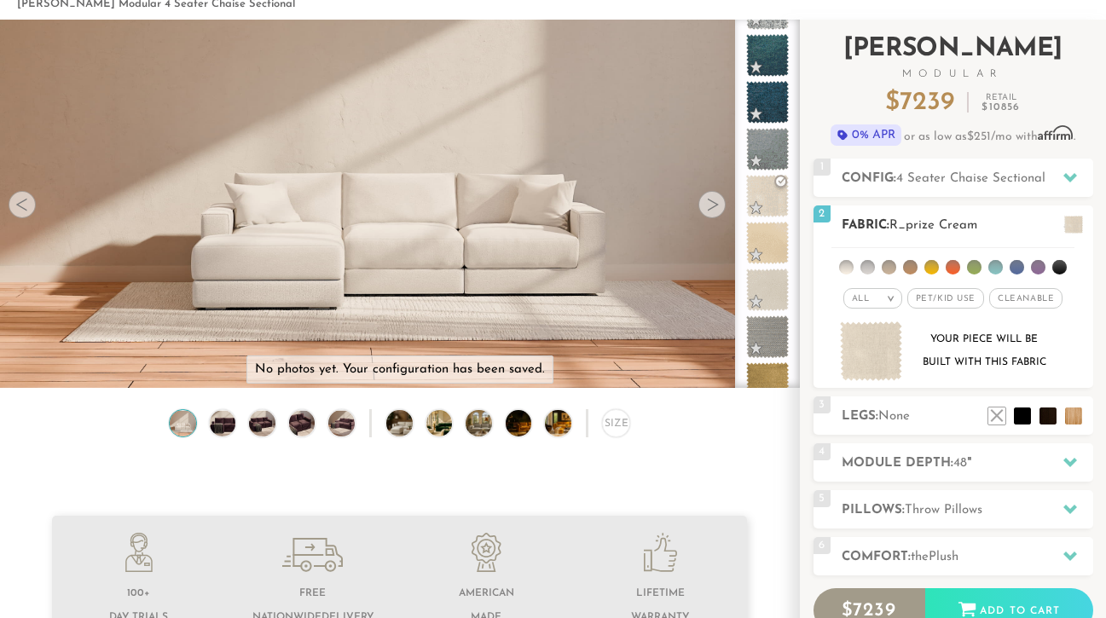
click at [1069, 223] on span at bounding box center [1073, 225] width 19 height 18
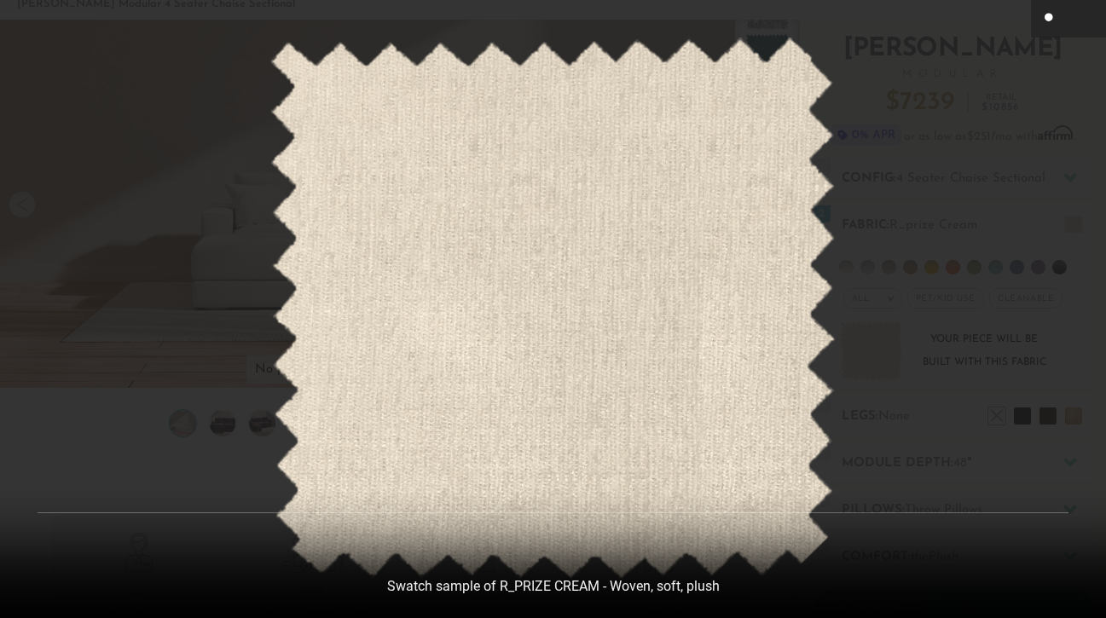
click at [1053, 22] on icon at bounding box center [1050, 19] width 20 height 20
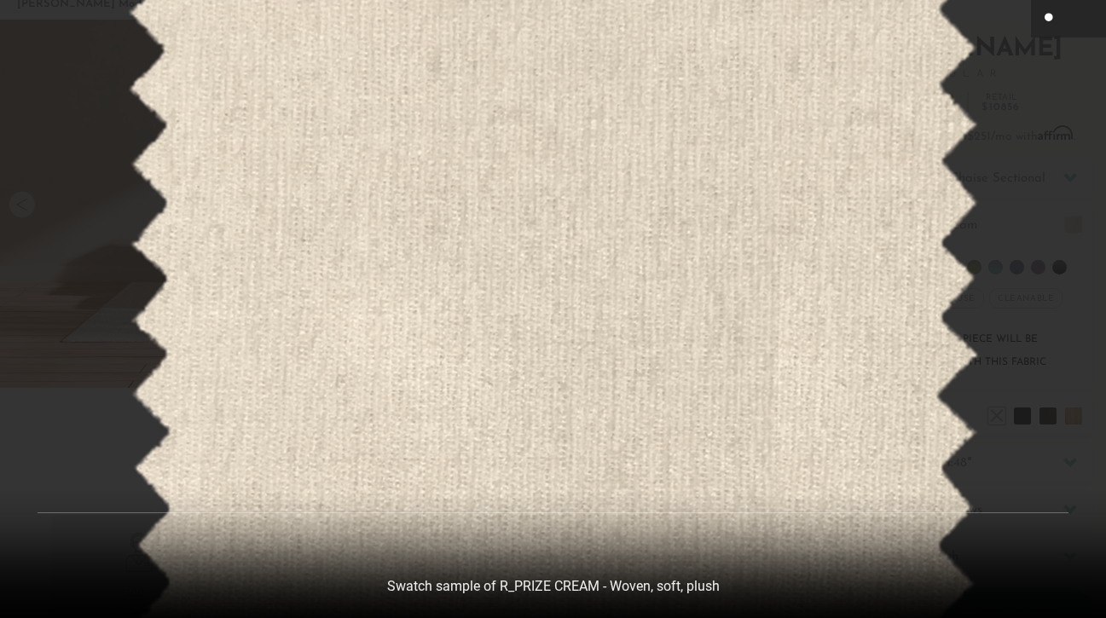
click at [1053, 22] on icon at bounding box center [1050, 19] width 20 height 20
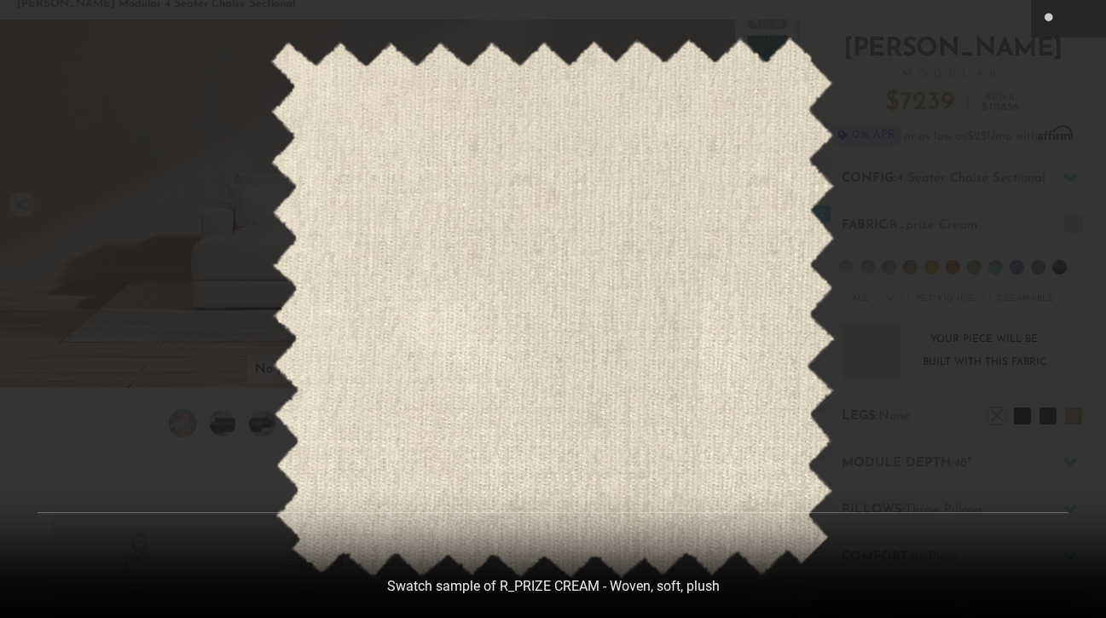
click at [1006, 132] on div at bounding box center [553, 309] width 1106 height 618
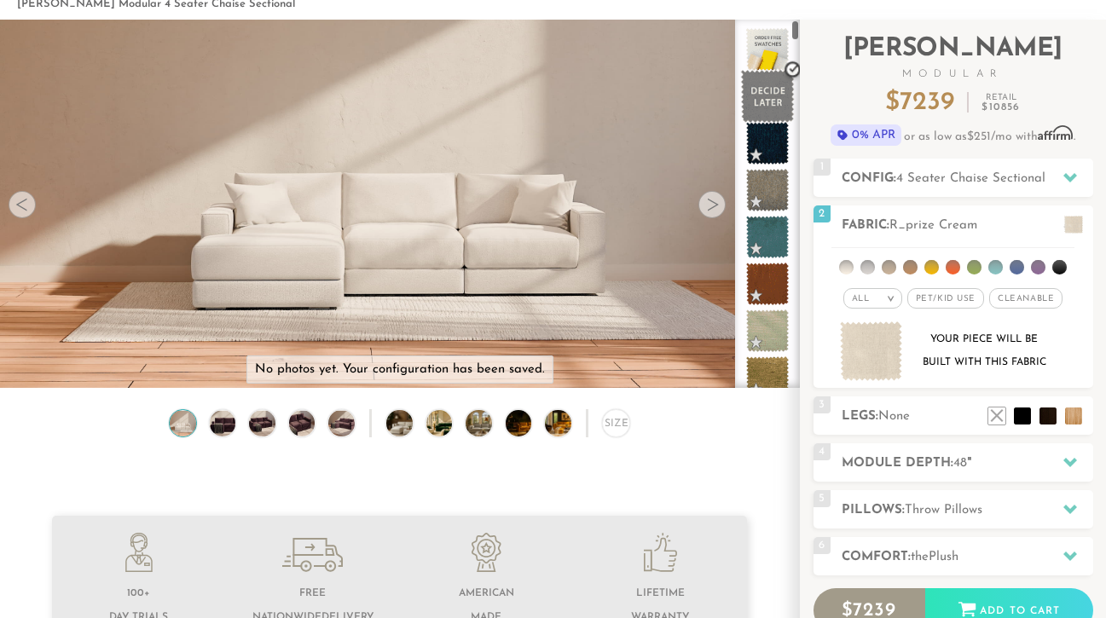
scroll to position [0, 0]
click at [766, 93] on span at bounding box center [768, 97] width 54 height 54
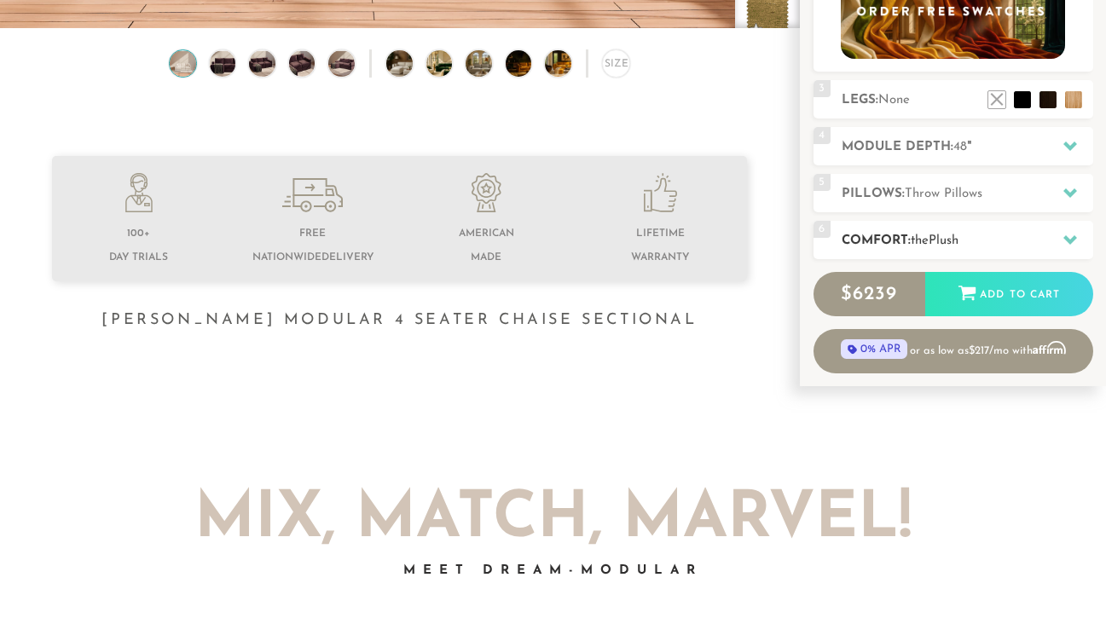
scroll to position [435, 0]
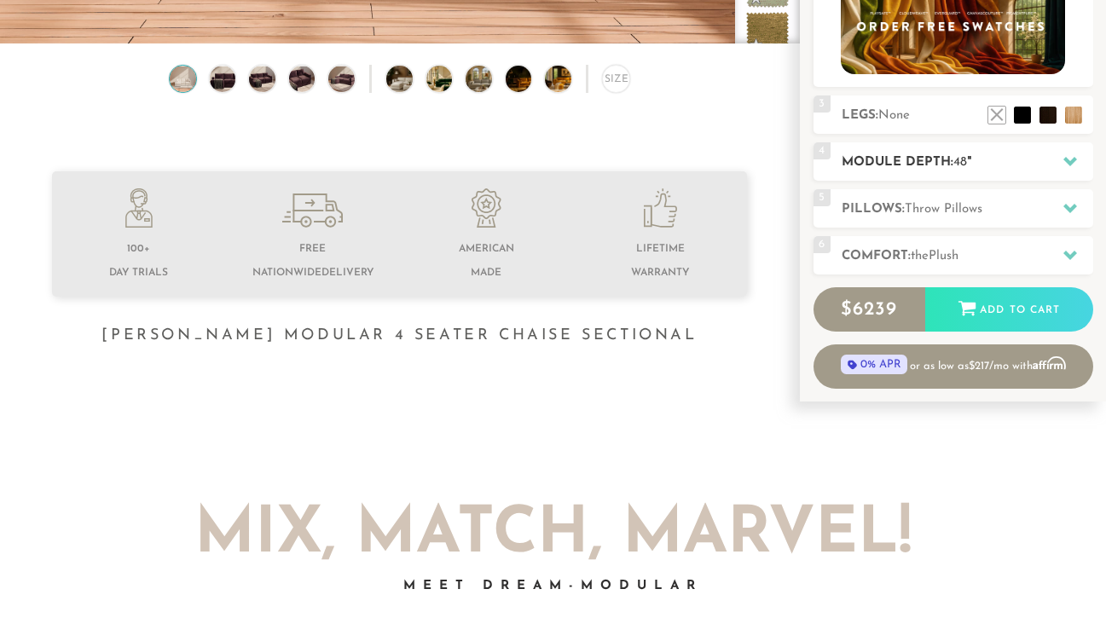
click at [935, 163] on h2 "Module Depth: 48 "" at bounding box center [968, 163] width 252 height 20
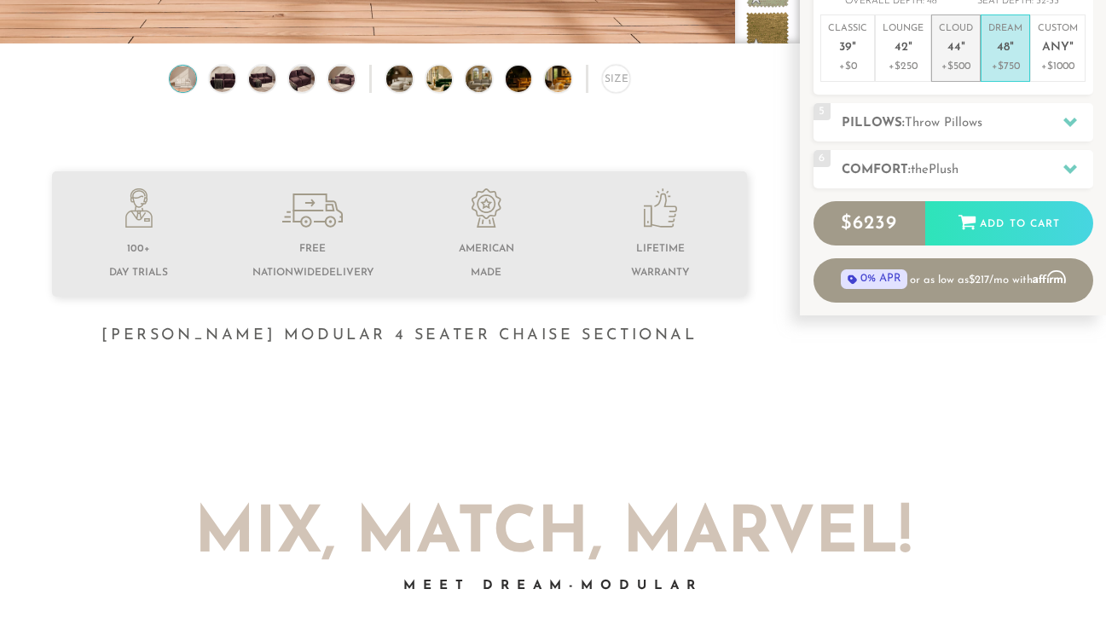
click at [955, 67] on p "+$500" at bounding box center [956, 66] width 34 height 15
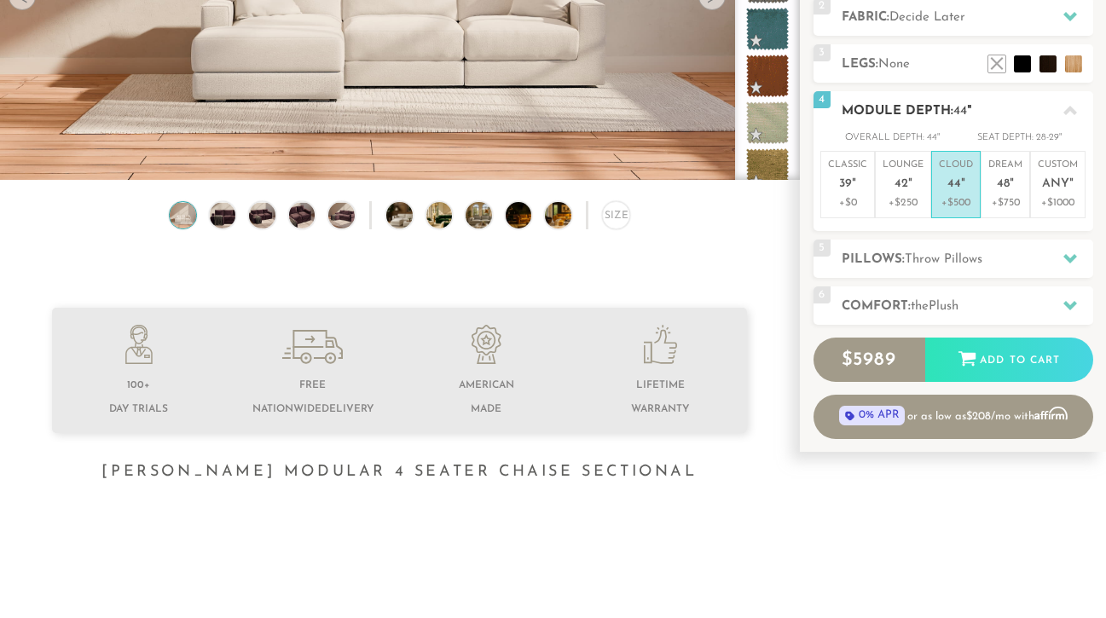
scroll to position [276, 0]
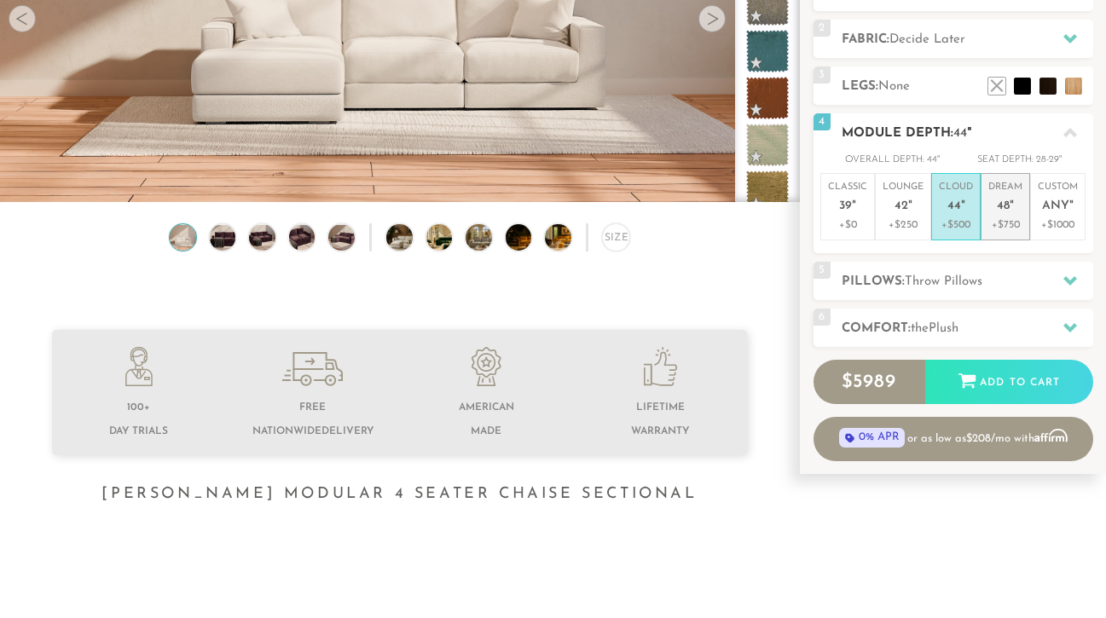
click at [999, 196] on p "Dream 48 "" at bounding box center [1005, 199] width 34 height 37
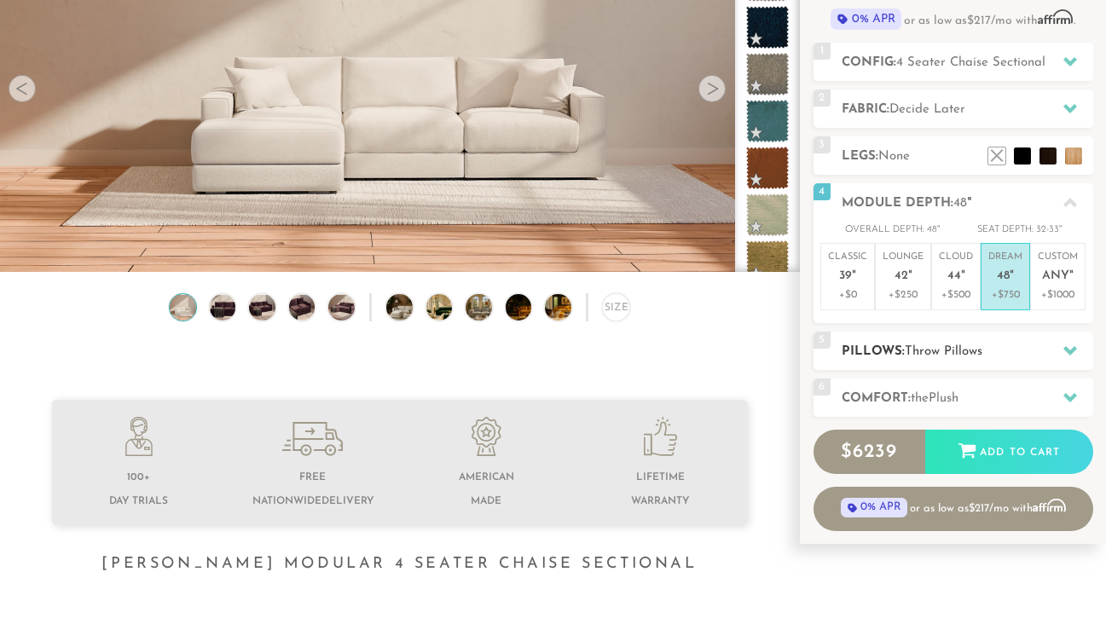
scroll to position [209, 0]
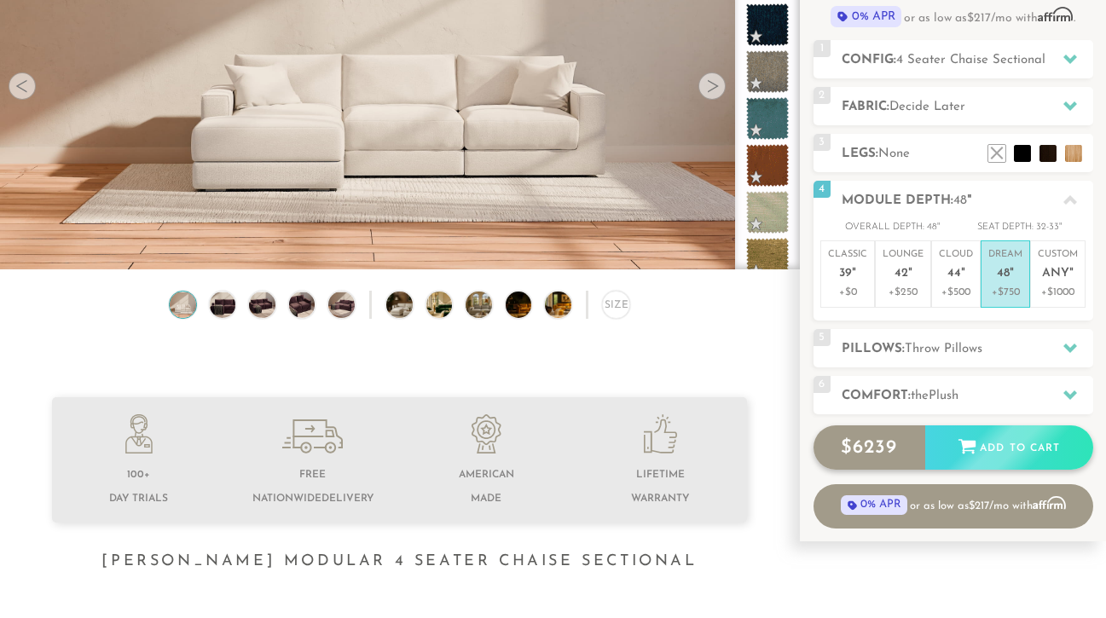
click at [1012, 441] on div "Add to Cart" at bounding box center [1009, 449] width 168 height 46
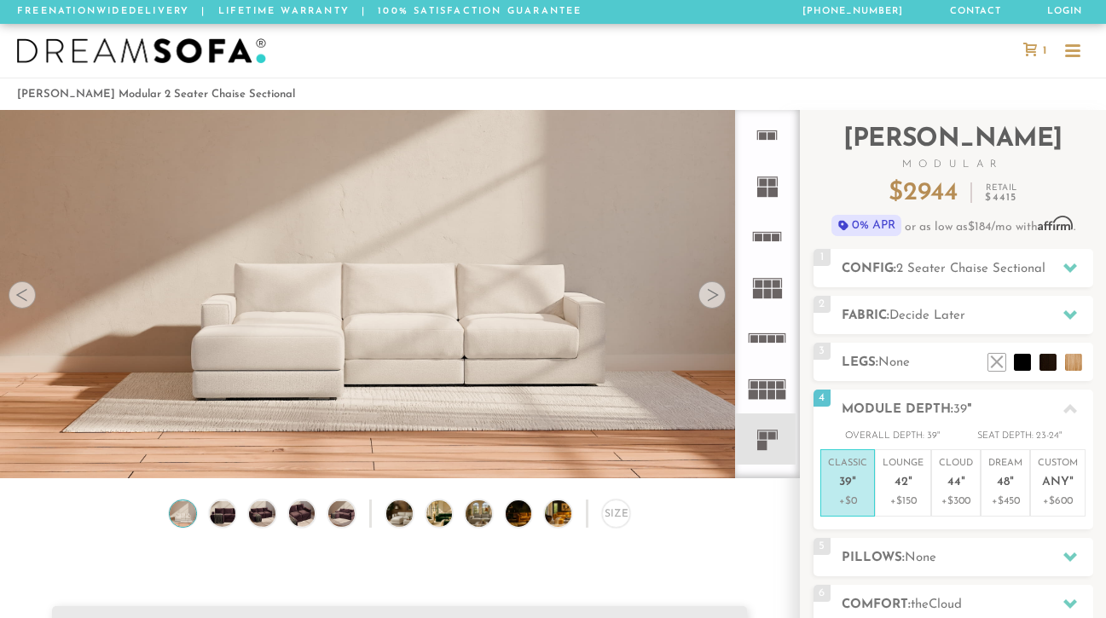
click at [1036, 46] on icon at bounding box center [1030, 50] width 14 height 14
